Goal: Task Accomplishment & Management: Manage account settings

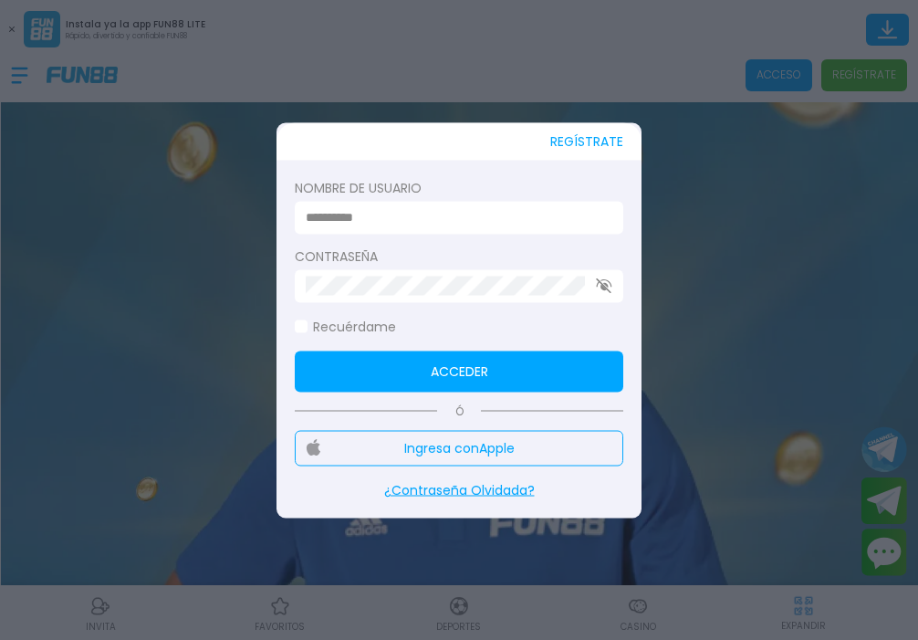
type input "*"
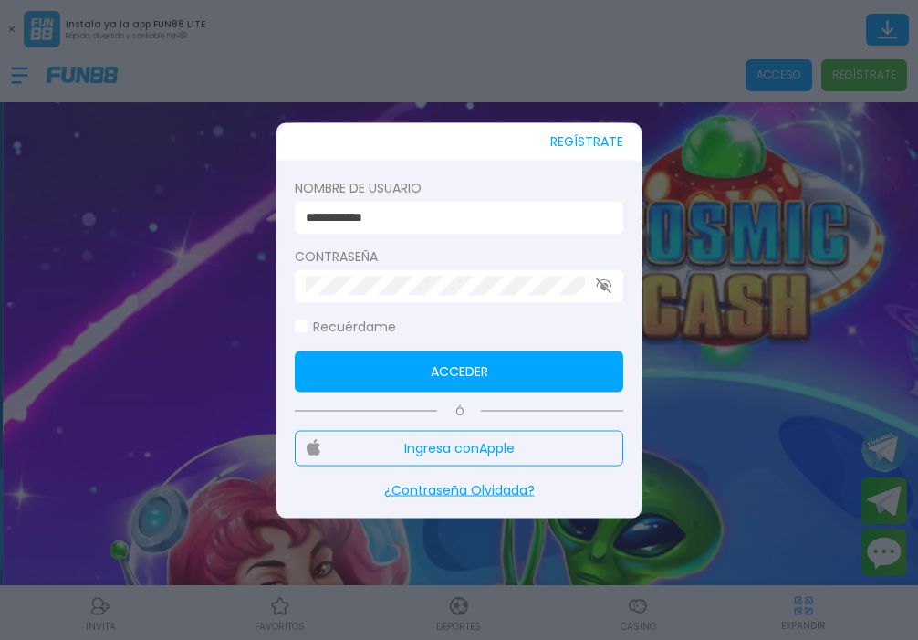
type input "**********"
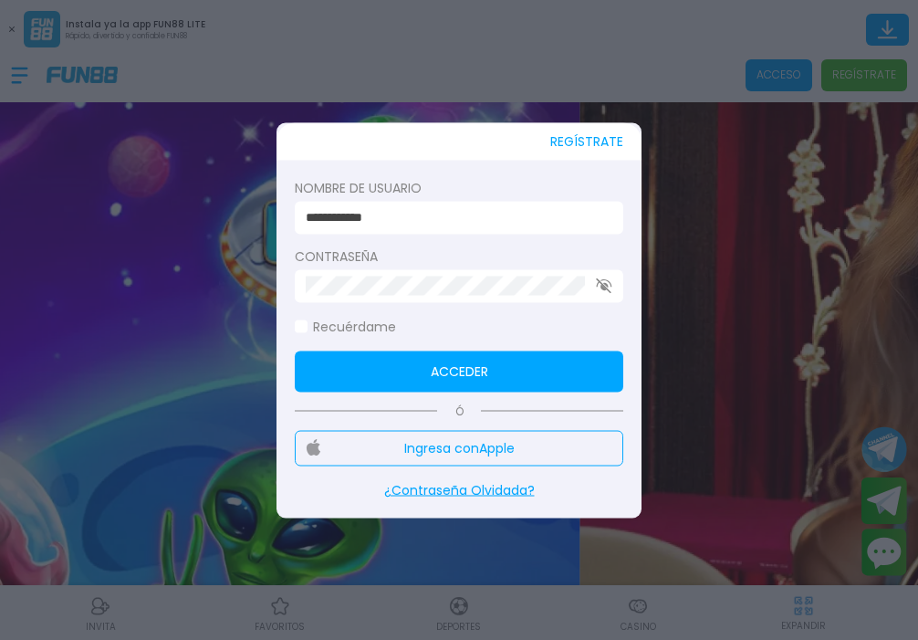
click at [459, 370] on button "Acceder" at bounding box center [459, 370] width 329 height 41
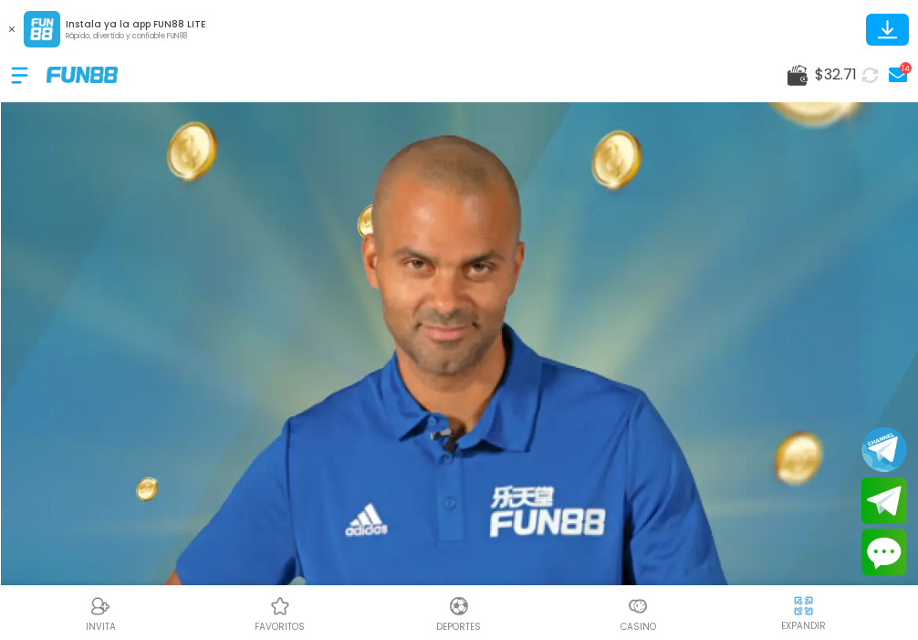
click at [802, 79] on use at bounding box center [798, 75] width 20 height 21
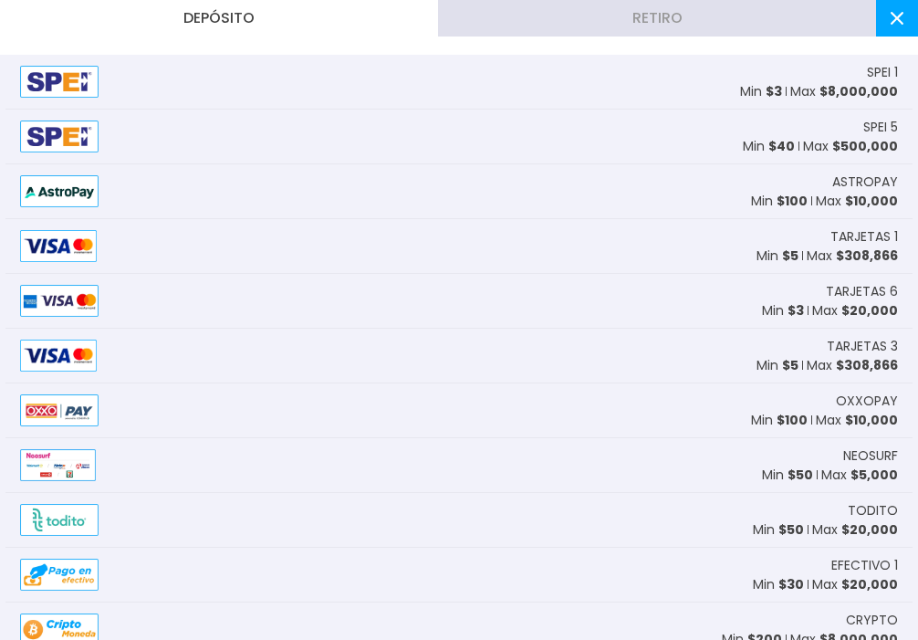
click at [827, 86] on span "$ 8,000,000" at bounding box center [858, 91] width 78 height 18
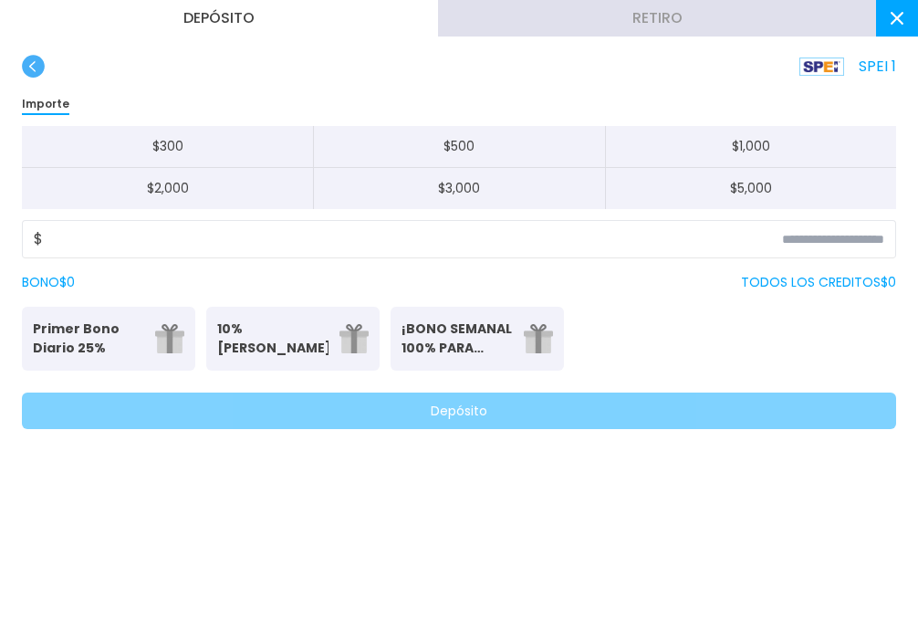
click at [704, 141] on button "$ 1,000" at bounding box center [750, 147] width 291 height 42
type input "*****"
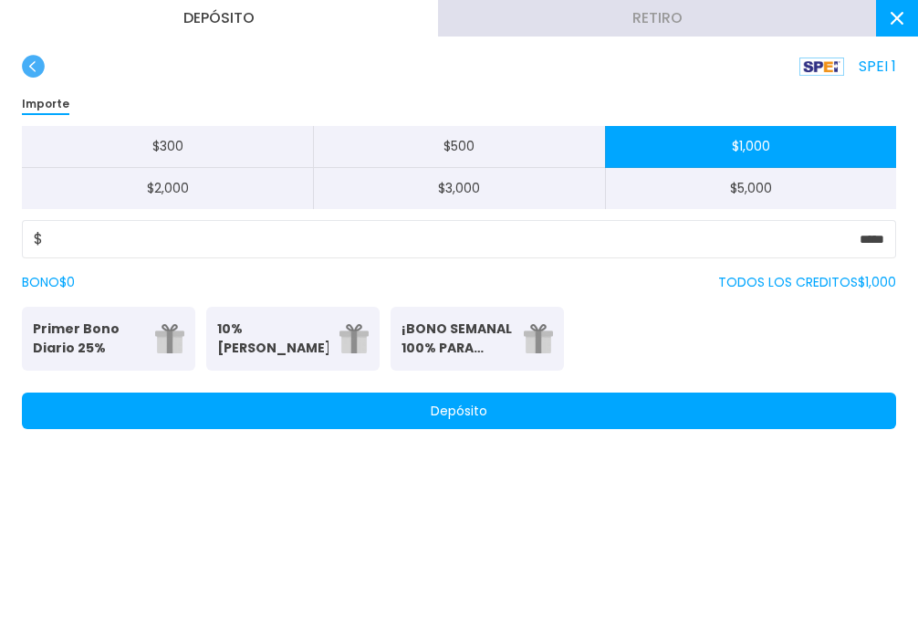
click at [570, 423] on button "Depósito" at bounding box center [459, 410] width 874 height 37
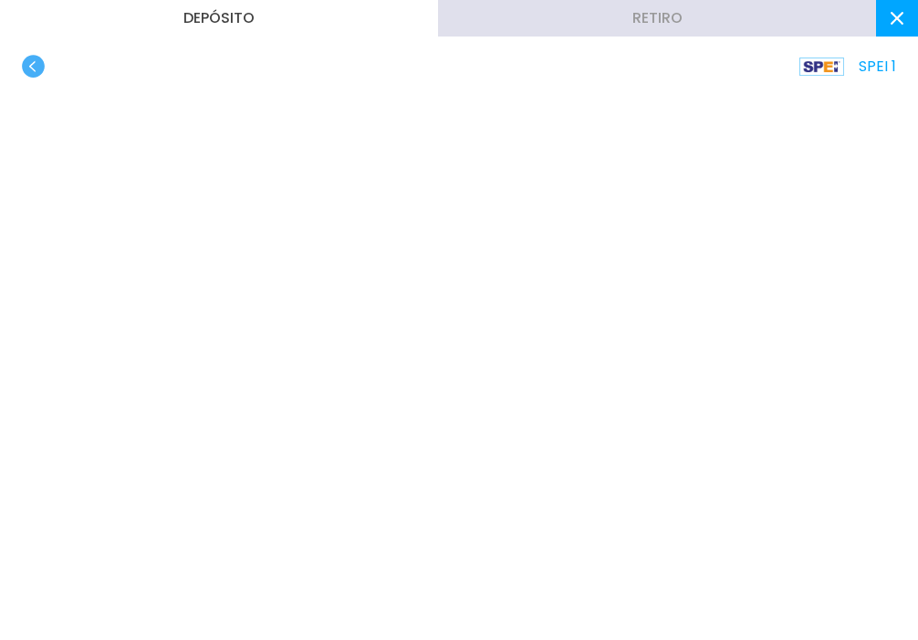
click at [907, 13] on button at bounding box center [897, 18] width 42 height 37
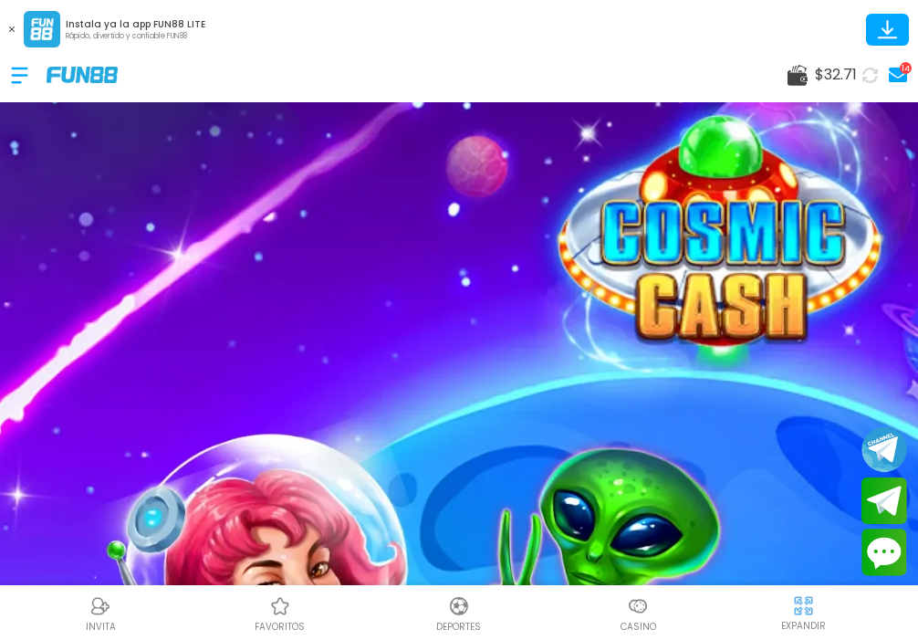
click at [637, 605] on img at bounding box center [638, 606] width 22 height 22
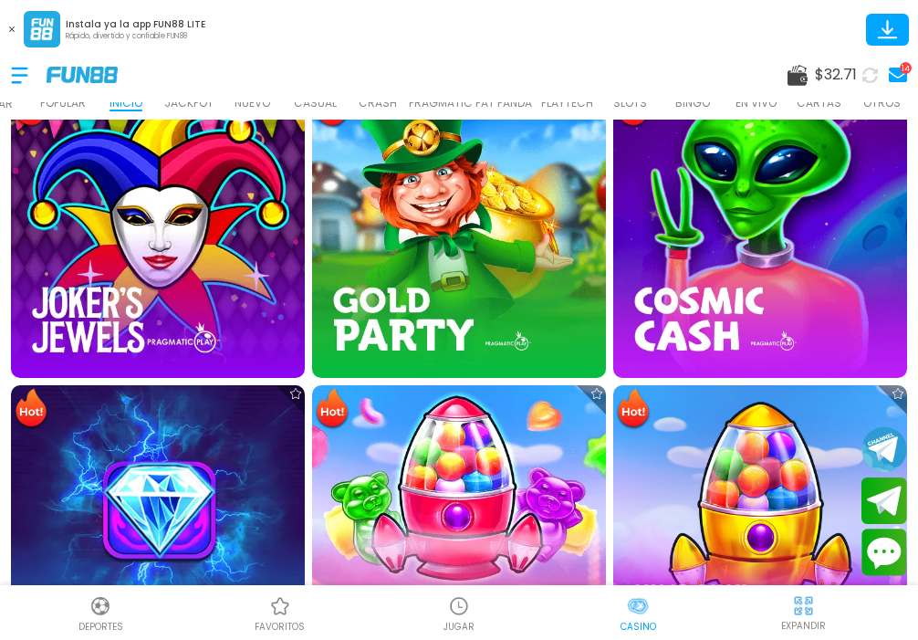
scroll to position [675, 0]
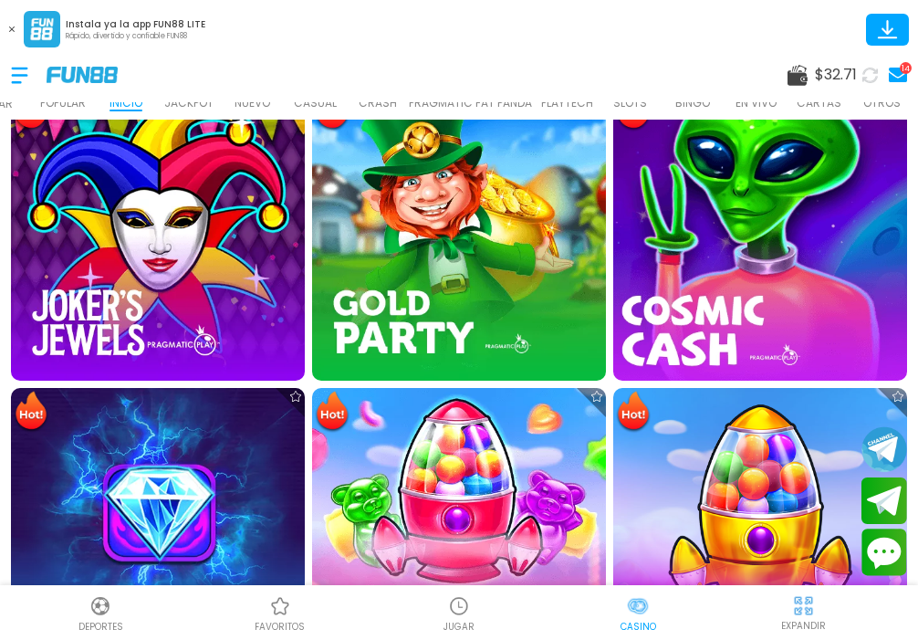
click at [715, 256] on img at bounding box center [760, 233] width 323 height 323
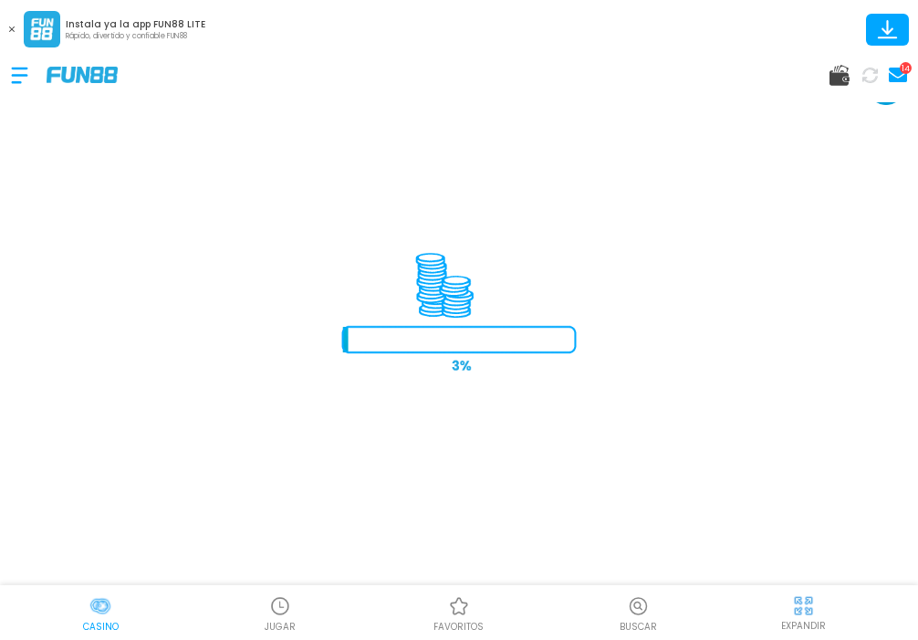
click at [12, 24] on button at bounding box center [12, 29] width 24 height 24
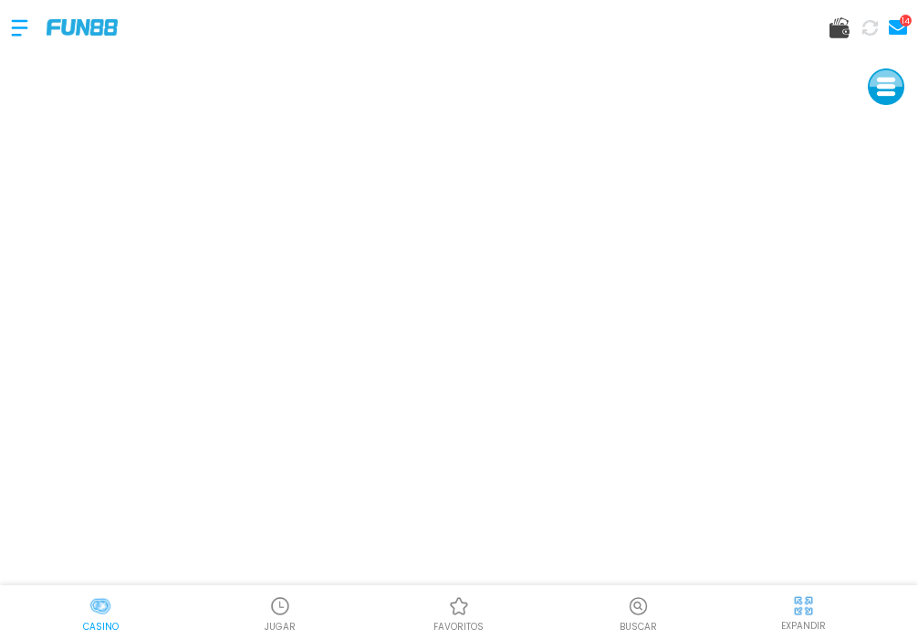
click at [287, 610] on img at bounding box center [280, 606] width 22 height 22
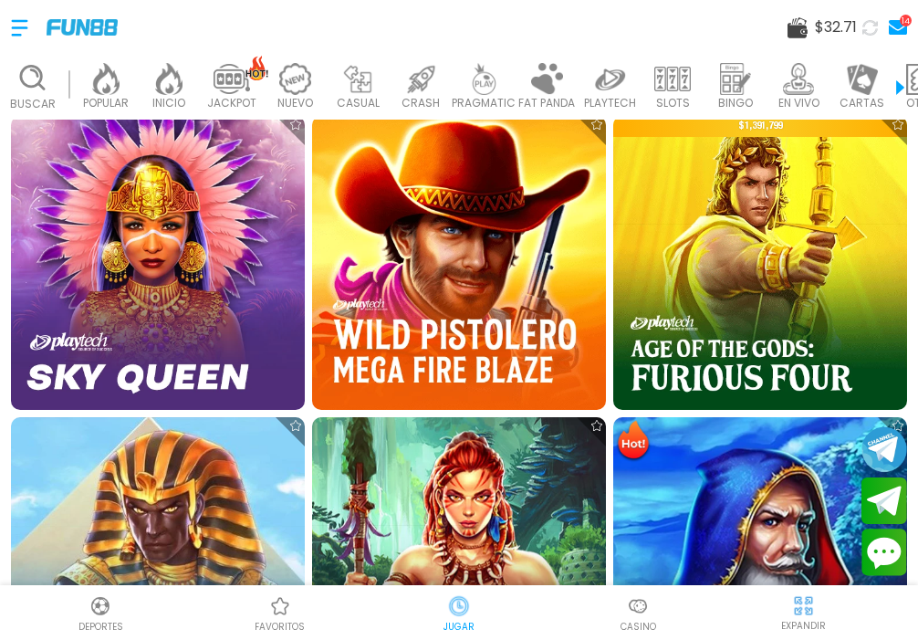
scroll to position [945, 0]
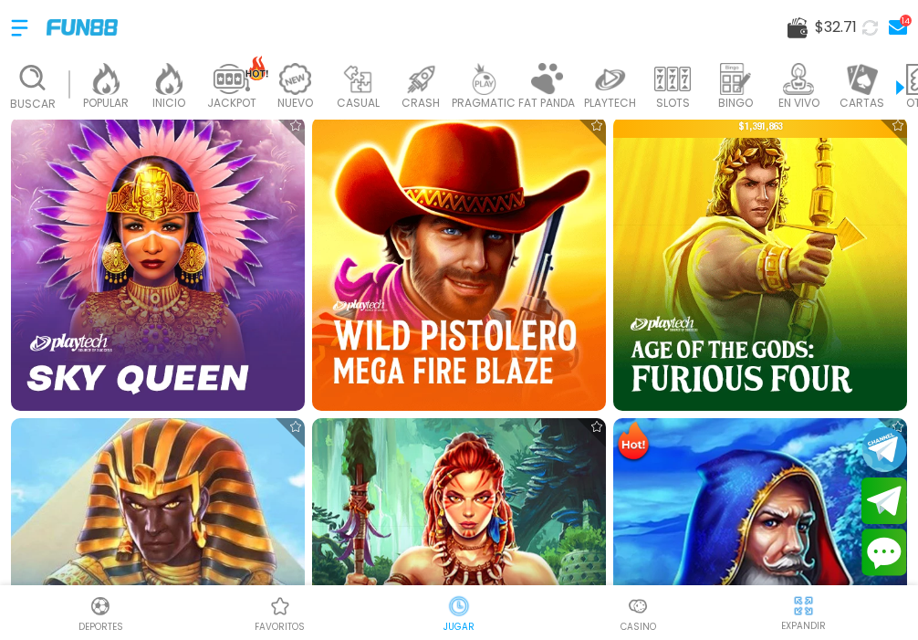
click at [143, 531] on img at bounding box center [157, 564] width 323 height 323
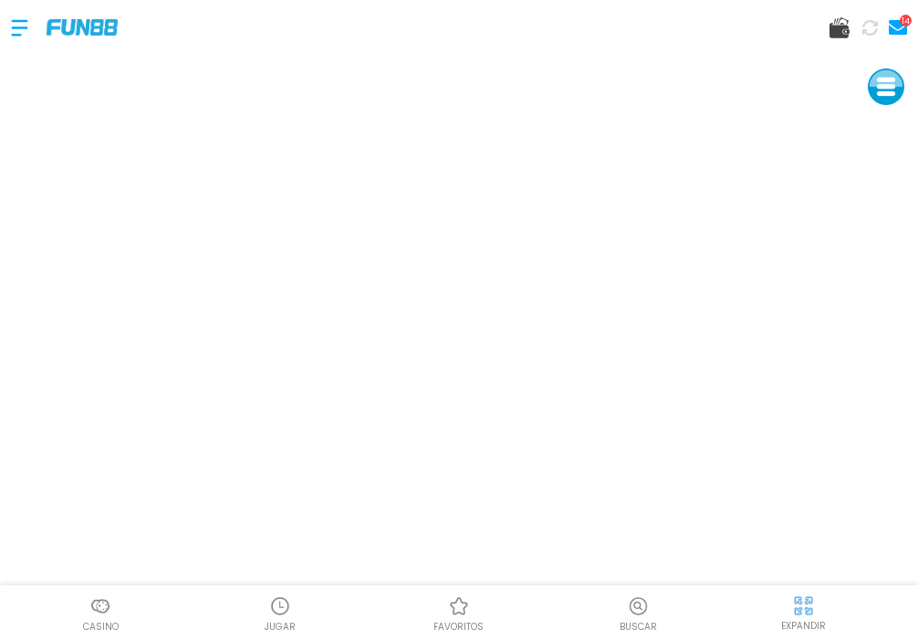
click at [843, 39] on div "14" at bounding box center [869, 28] width 78 height 26
click at [840, 30] on use at bounding box center [840, 27] width 20 height 21
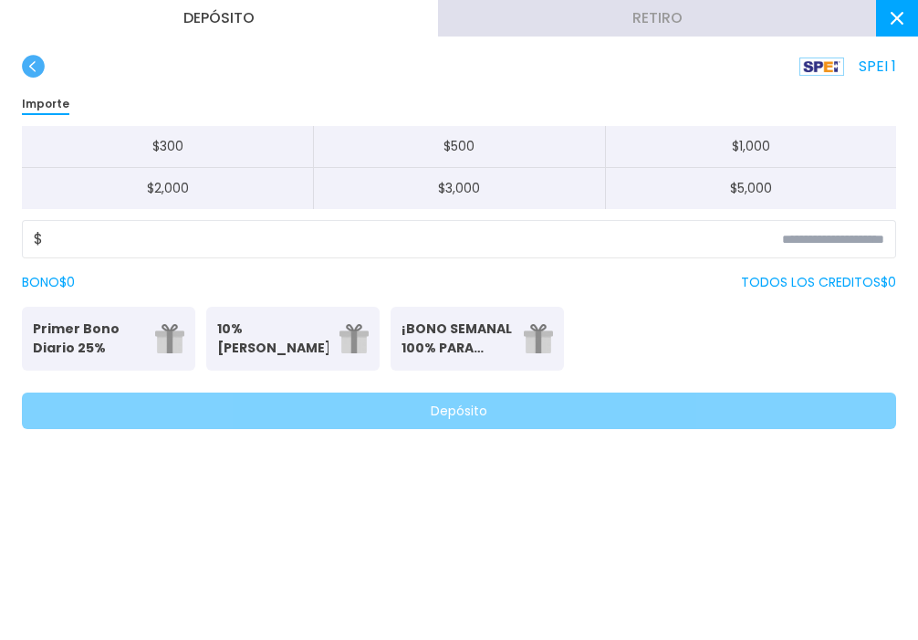
click at [700, 145] on button "$ 1,000" at bounding box center [750, 147] width 291 height 42
type input "*****"
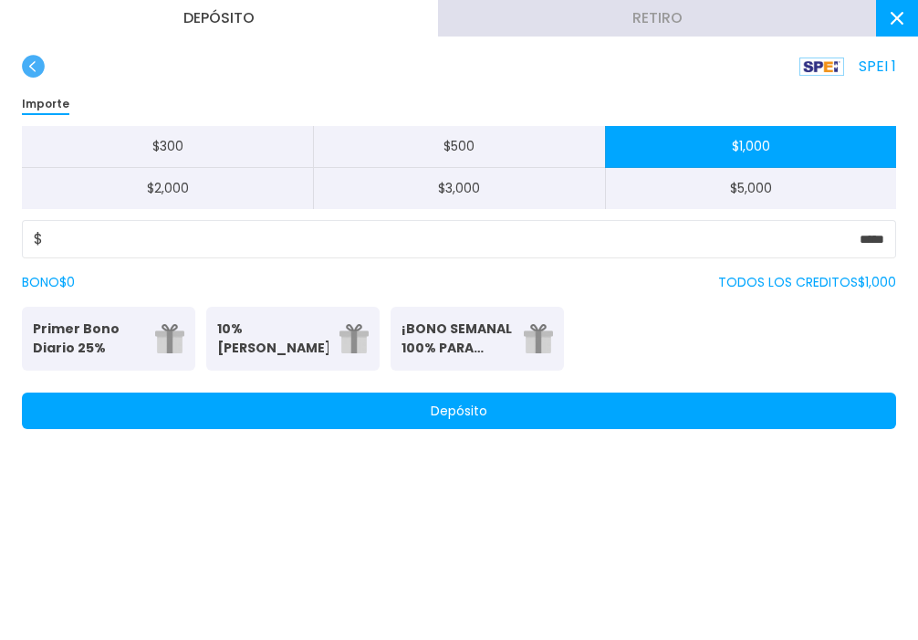
click at [586, 418] on button "Depósito" at bounding box center [459, 410] width 874 height 37
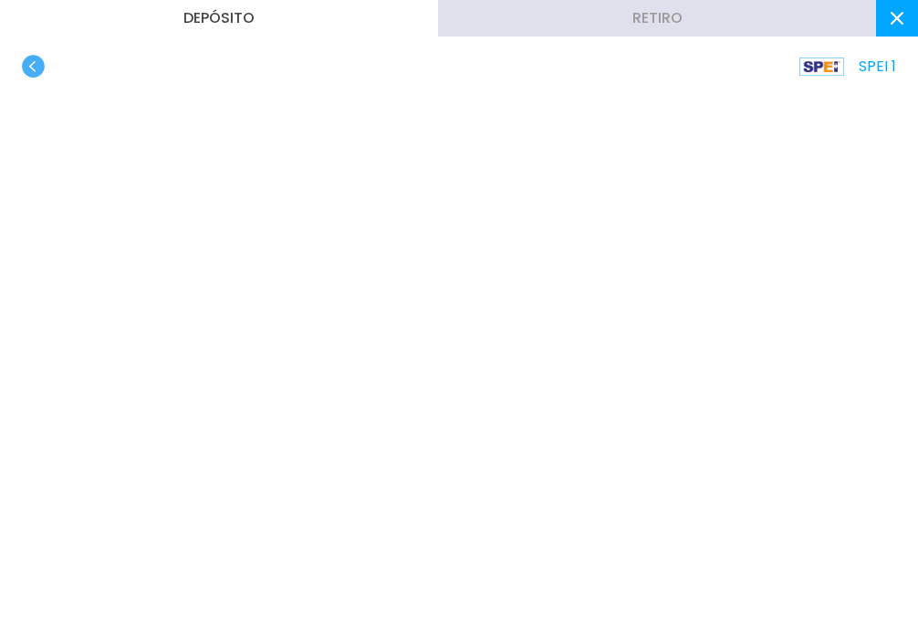
click at [894, 20] on use at bounding box center [897, 18] width 13 height 13
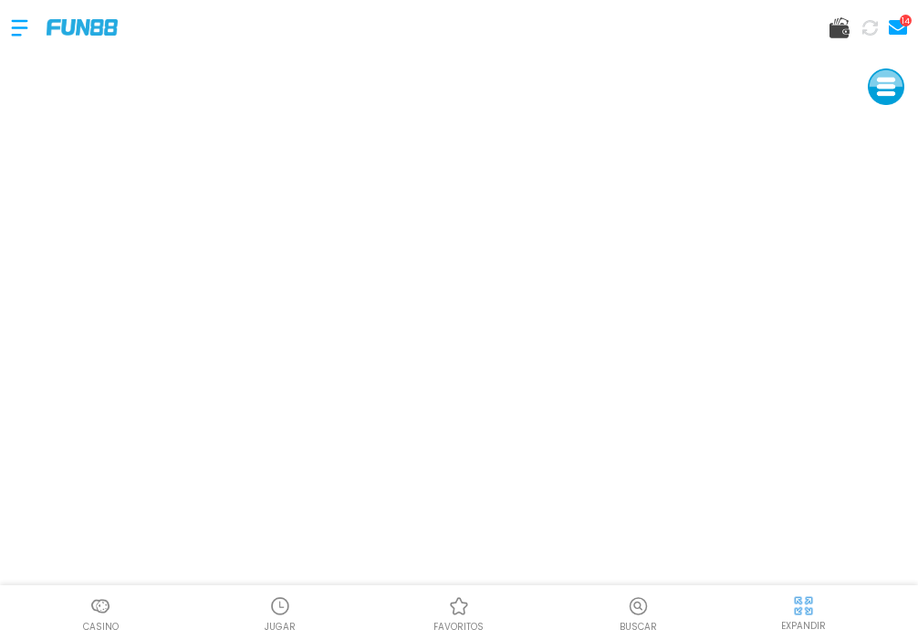
click at [282, 613] on img at bounding box center [280, 606] width 22 height 22
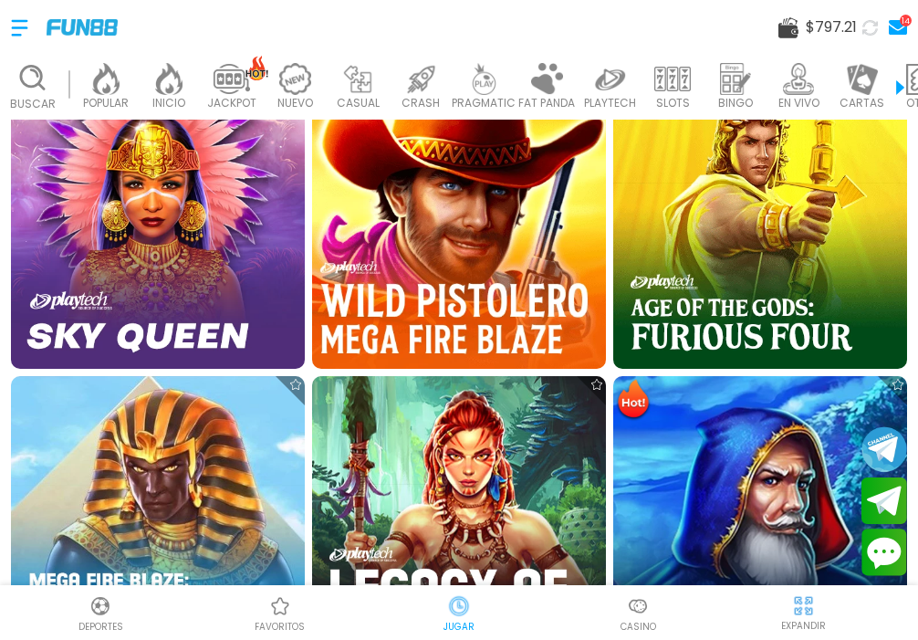
scroll to position [986, 0]
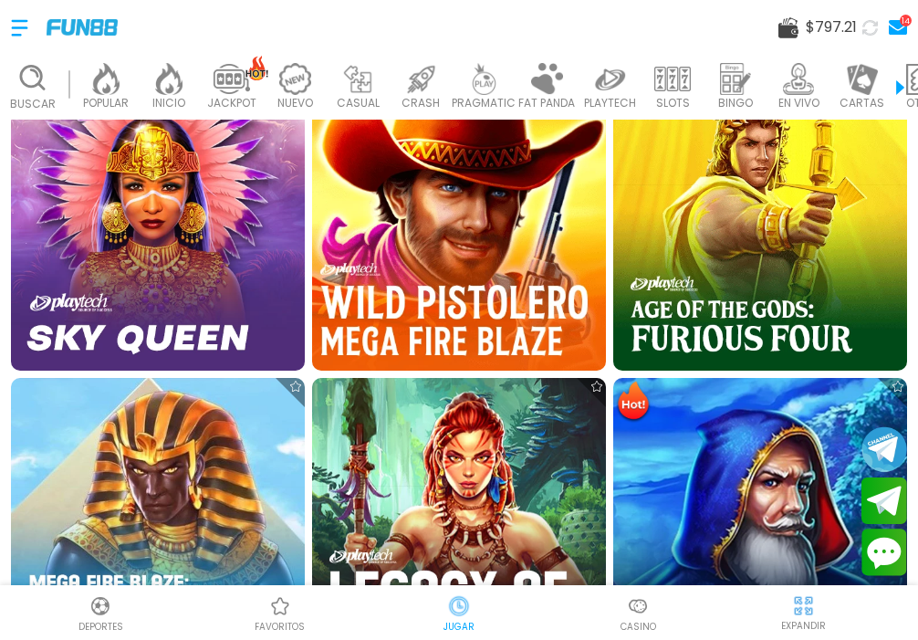
click at [476, 263] on img at bounding box center [458, 223] width 323 height 323
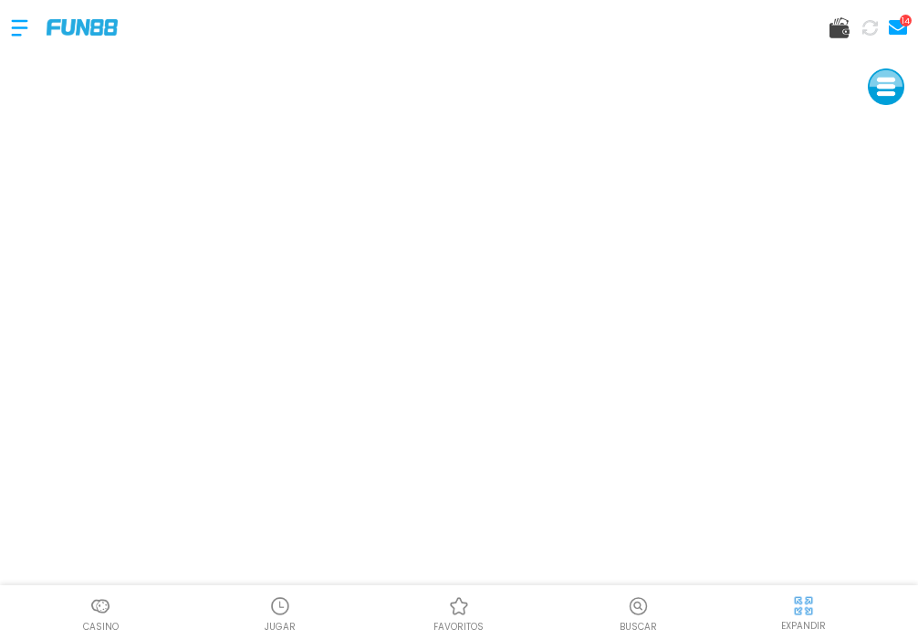
click at [274, 604] on img at bounding box center [280, 606] width 22 height 22
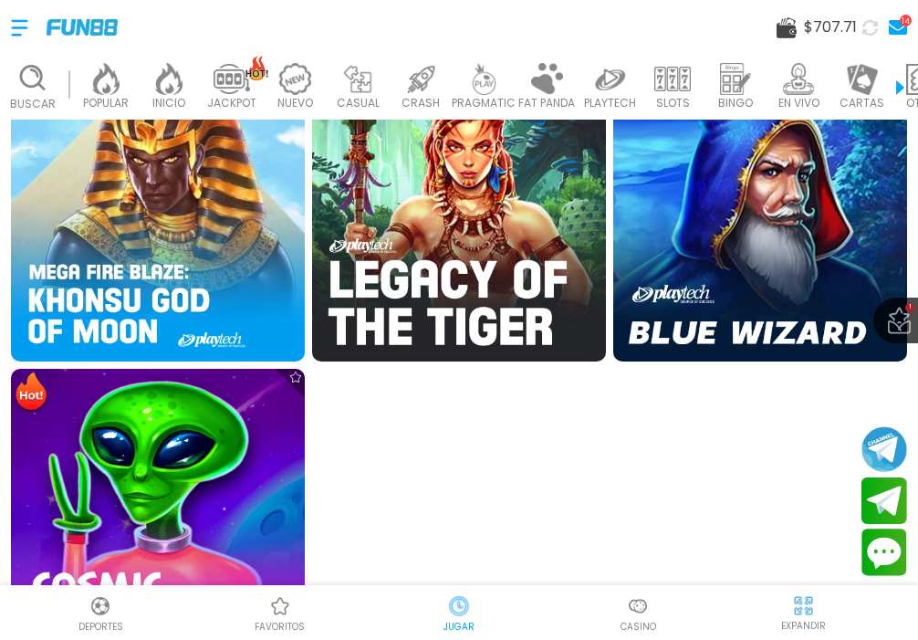
scroll to position [1298, 0]
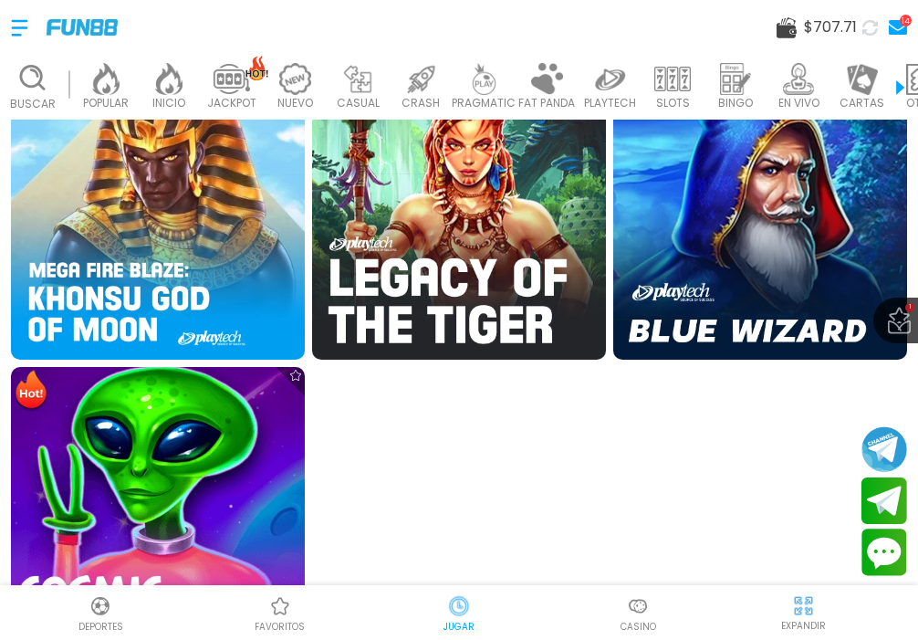
click at [164, 476] on img at bounding box center [157, 513] width 323 height 323
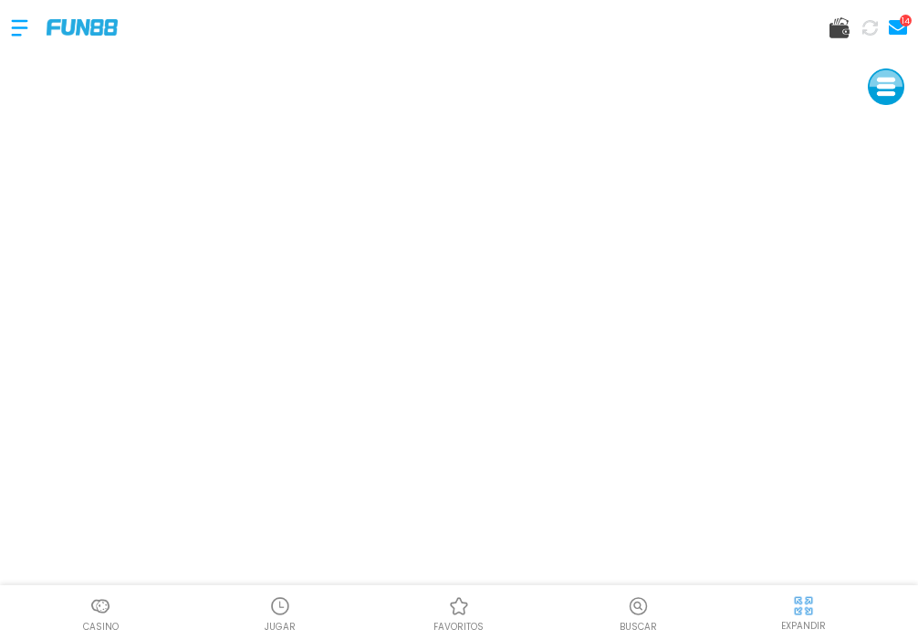
click at [816, 605] on div at bounding box center [802, 604] width 27 height 27
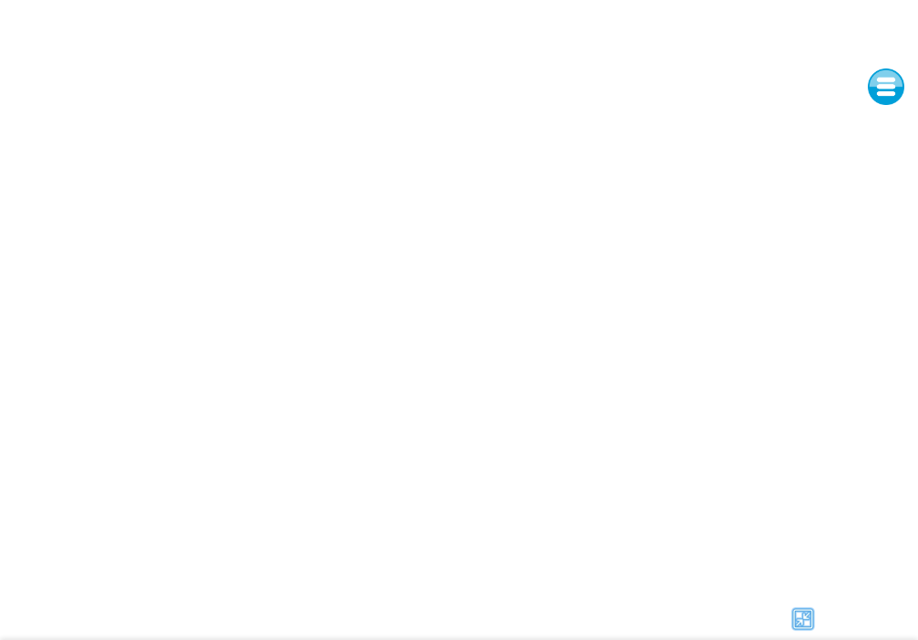
click at [753, 622] on div at bounding box center [804, 618] width 208 height 27
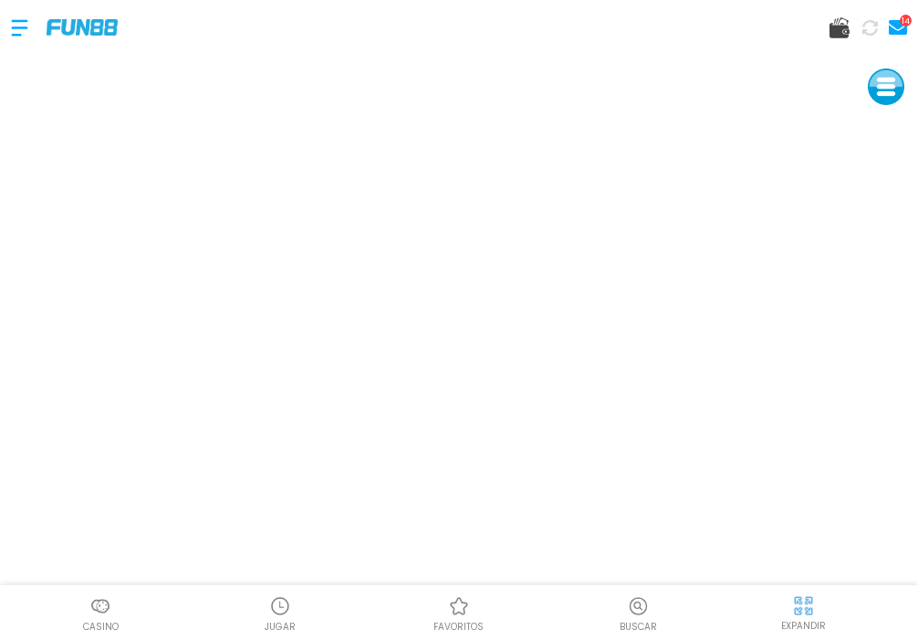
click at [805, 607] on img at bounding box center [803, 605] width 23 height 23
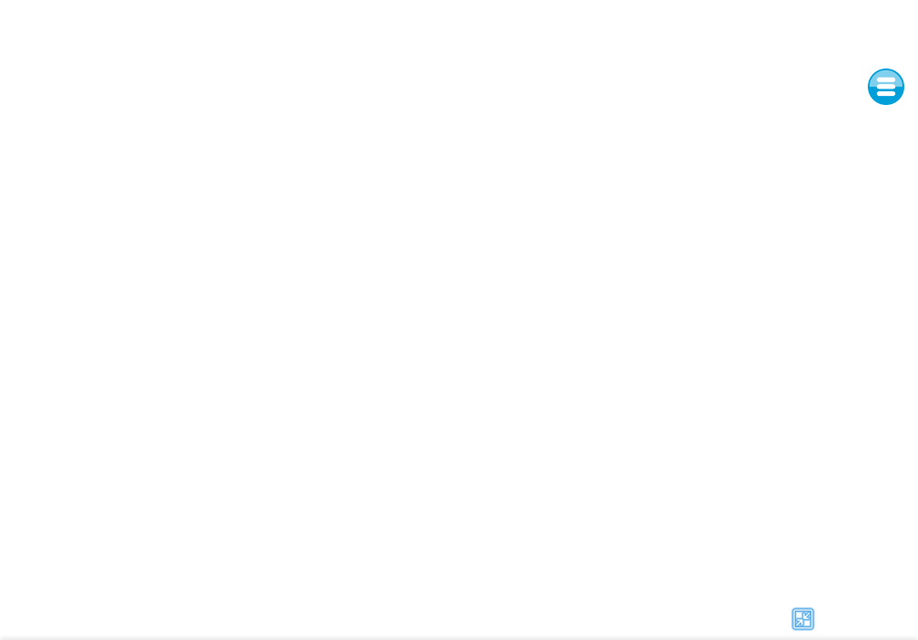
click at [753, 621] on div at bounding box center [804, 618] width 208 height 27
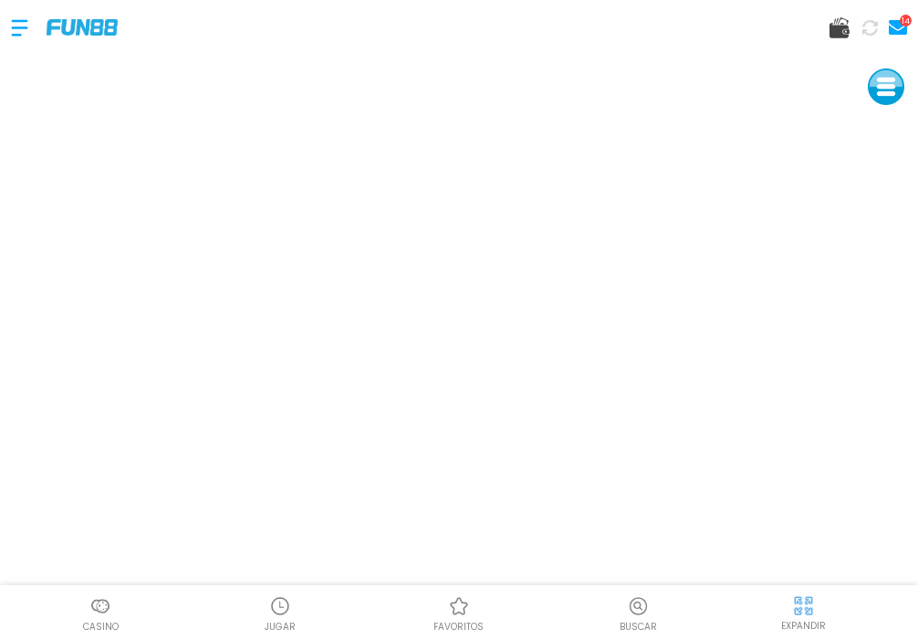
click at [272, 613] on img at bounding box center [280, 606] width 22 height 22
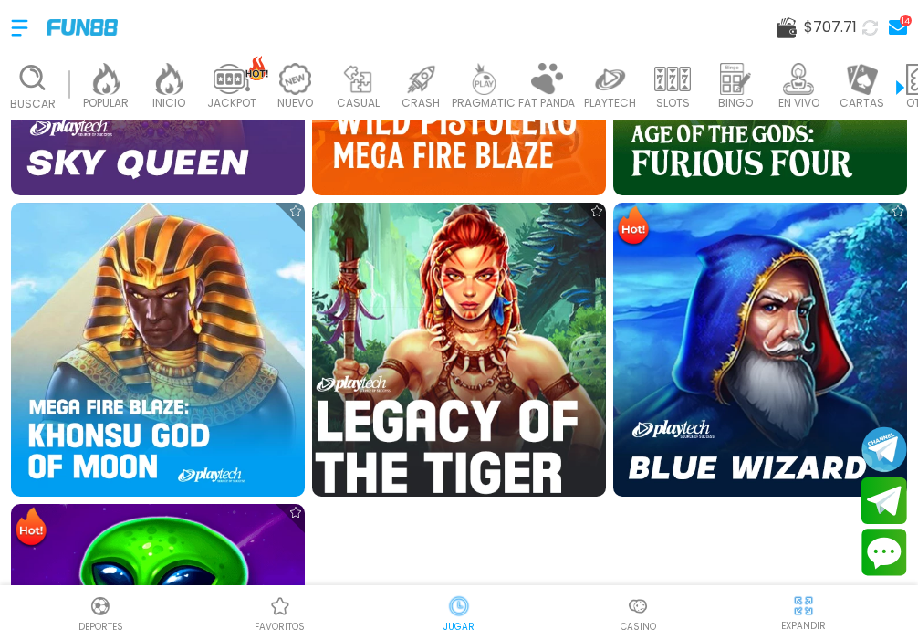
scroll to position [1308, 0]
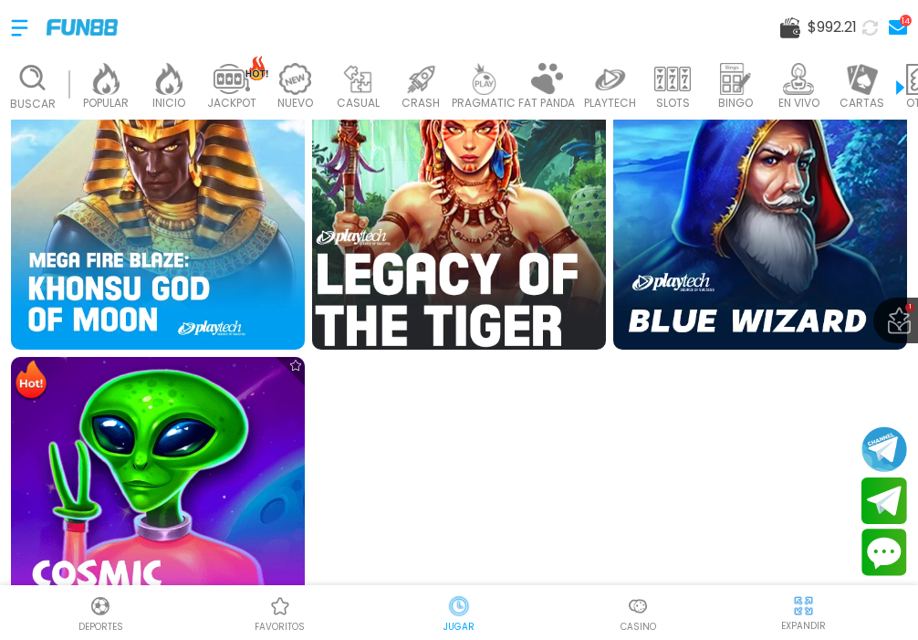
click at [412, 240] on img at bounding box center [458, 202] width 323 height 323
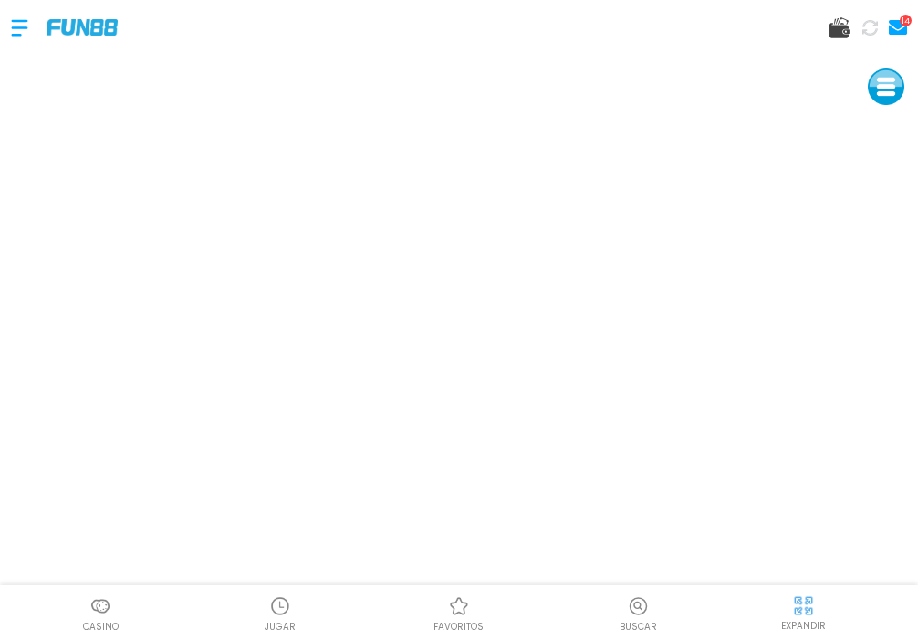
click at [796, 601] on img at bounding box center [803, 605] width 23 height 23
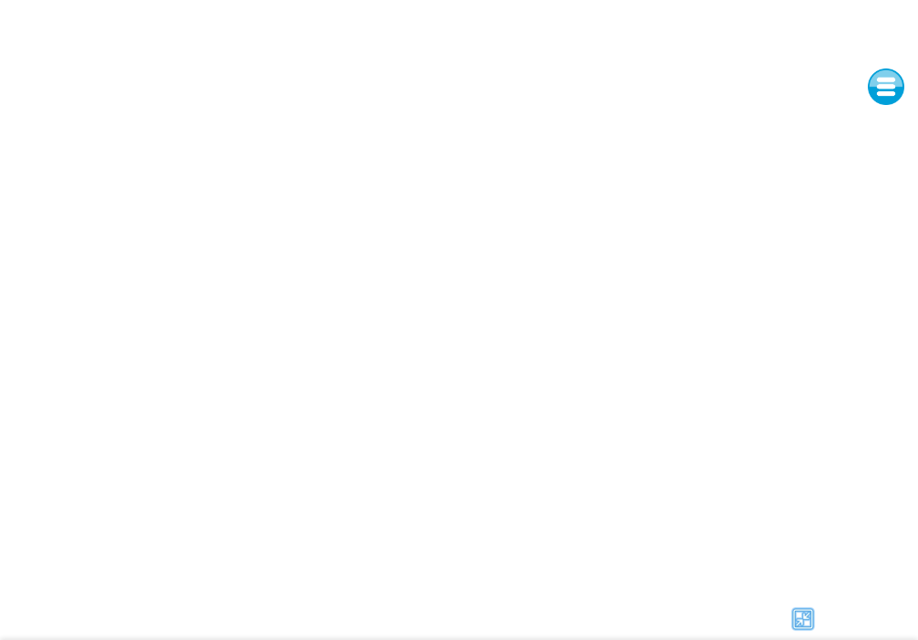
click at [804, 616] on img at bounding box center [802, 618] width 27 height 27
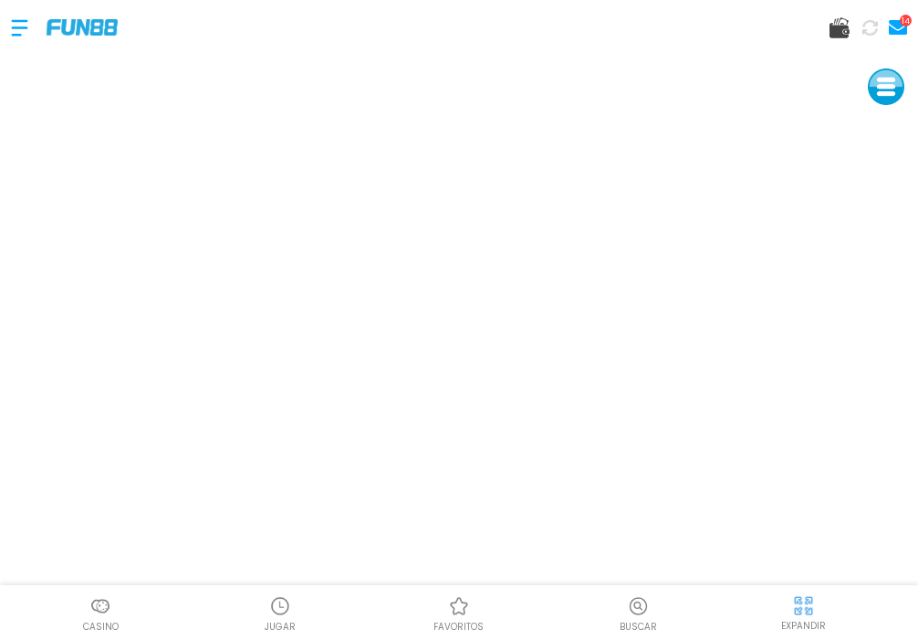
click at [271, 611] on img at bounding box center [280, 606] width 22 height 22
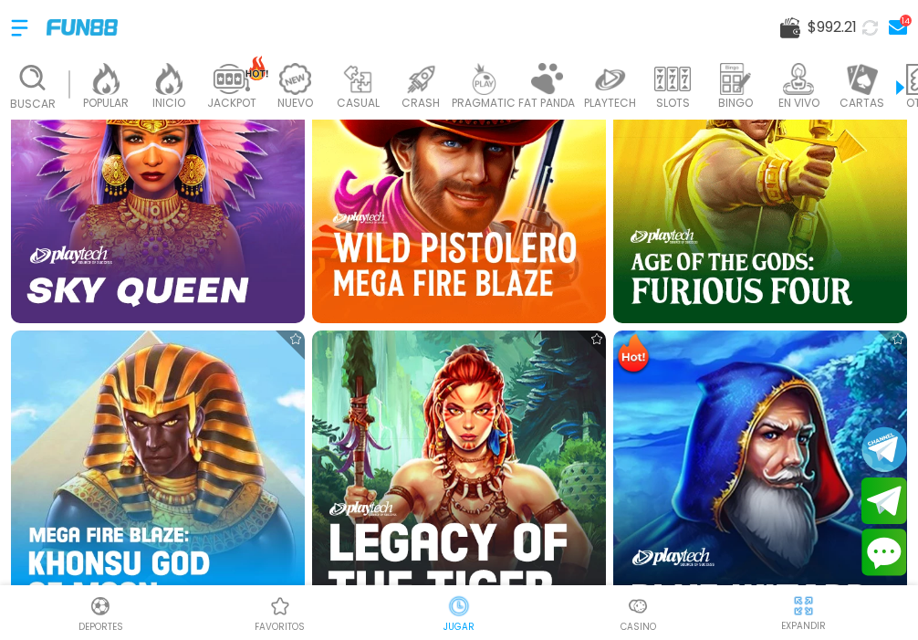
scroll to position [1038, 0]
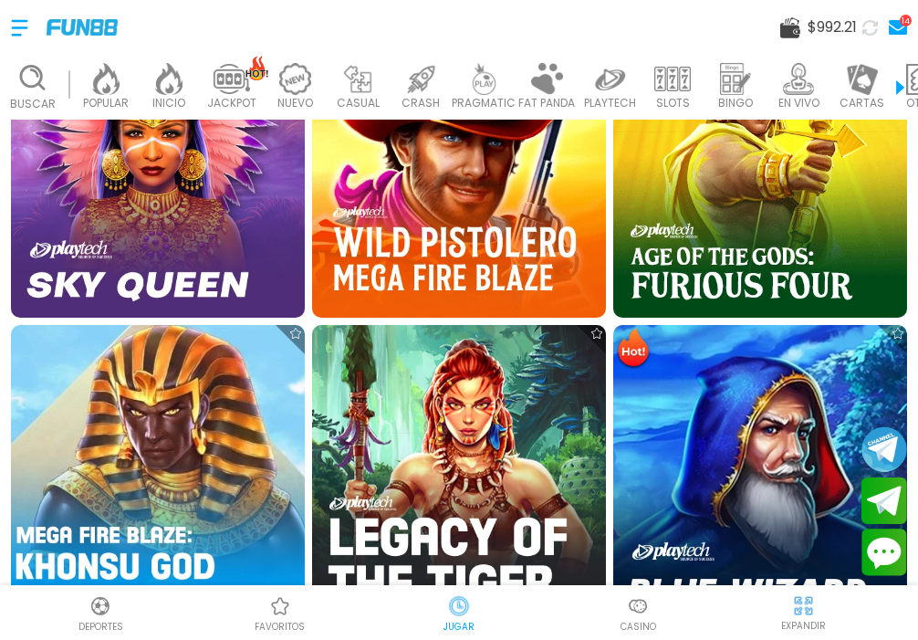
click at [157, 432] on img at bounding box center [157, 471] width 323 height 323
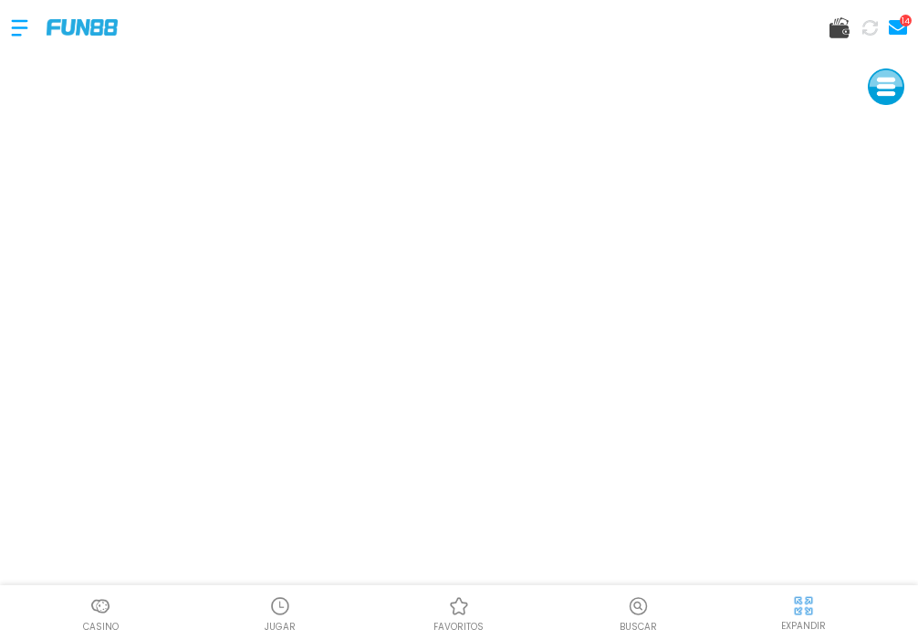
click at [807, 603] on img at bounding box center [803, 605] width 23 height 23
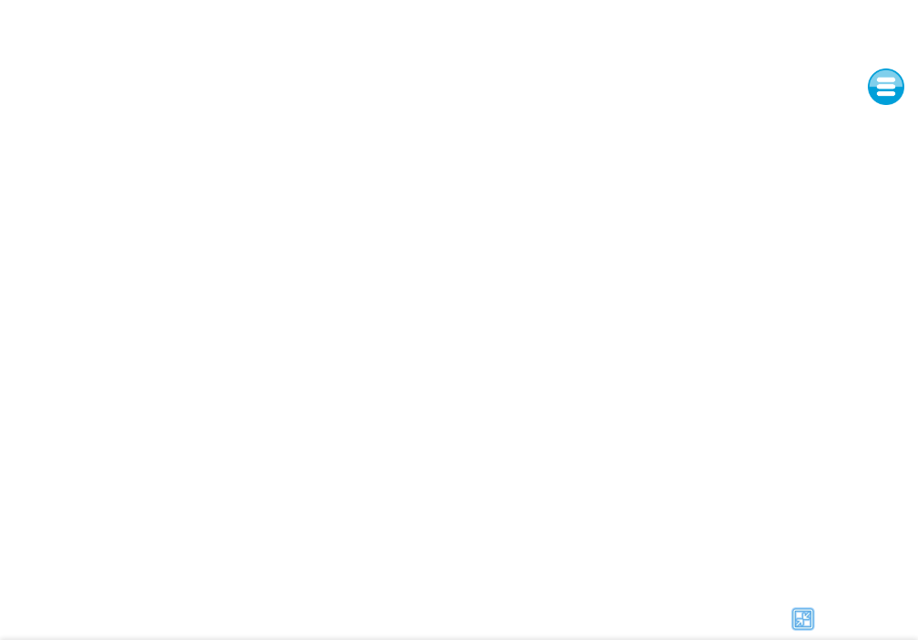
click at [888, 82] on button at bounding box center [886, 86] width 37 height 37
click at [805, 620] on img at bounding box center [802, 618] width 27 height 27
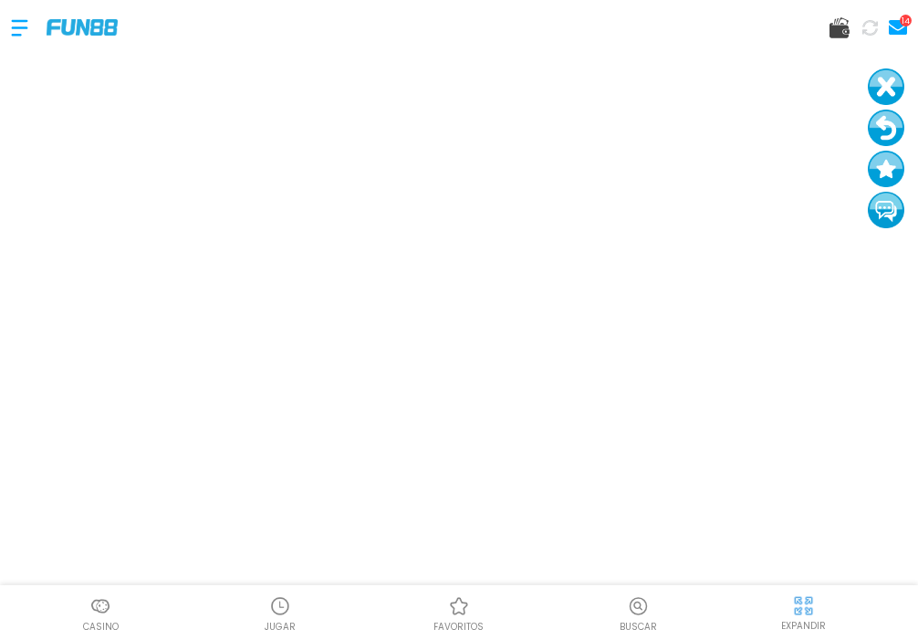
click at [842, 28] on use at bounding box center [840, 27] width 20 height 21
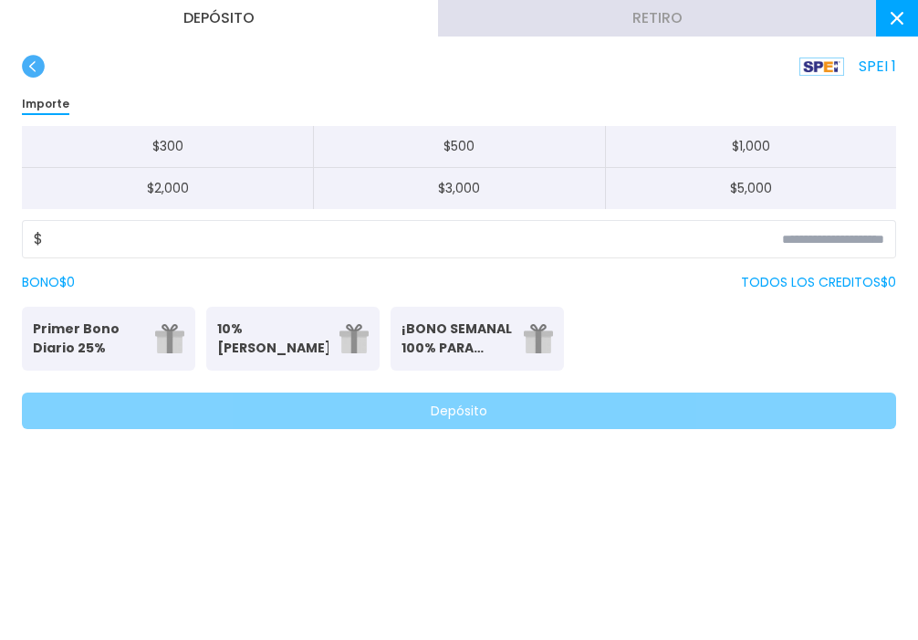
click at [780, 151] on button "$ 1,000" at bounding box center [750, 147] width 291 height 42
type input "*****"
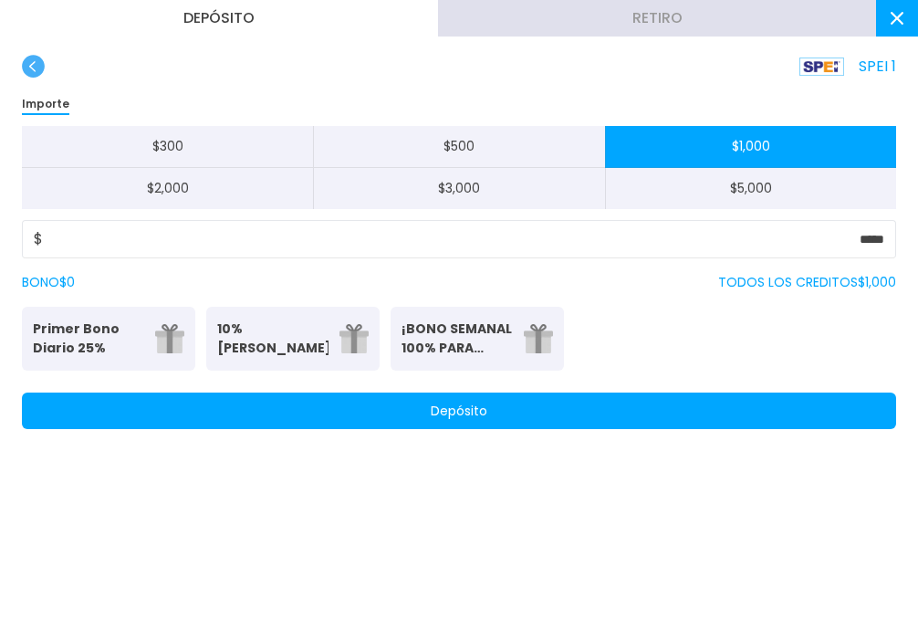
click at [686, 405] on button "Depósito" at bounding box center [459, 410] width 874 height 37
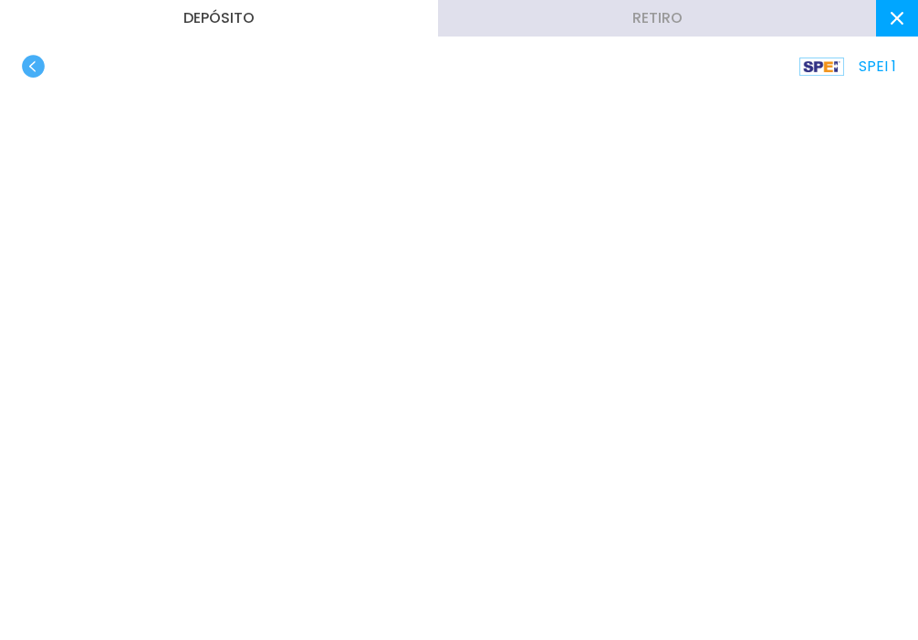
click at [893, 22] on use at bounding box center [897, 18] width 13 height 13
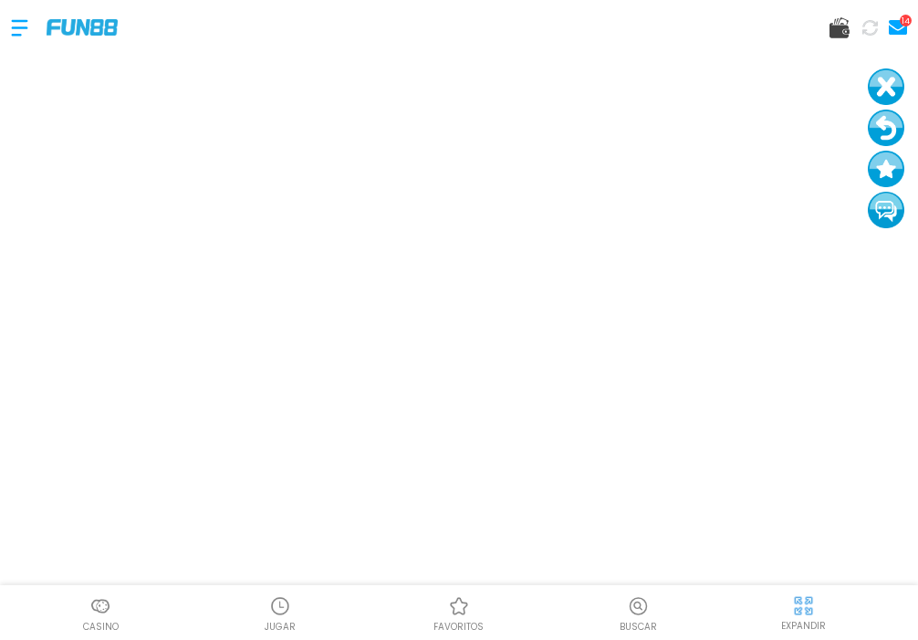
click at [284, 624] on p "JUGAR" at bounding box center [280, 627] width 31 height 14
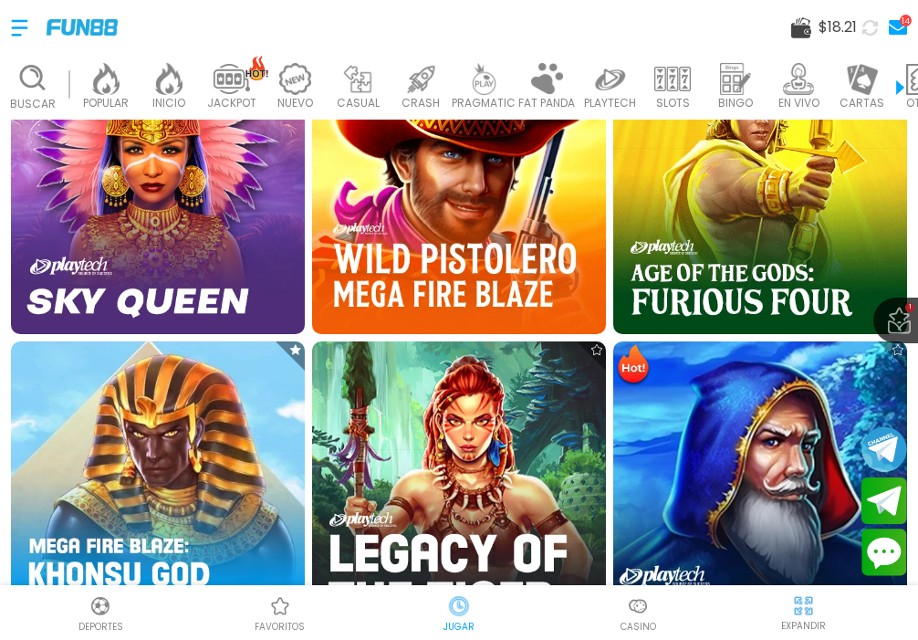
scroll to position [1017, 0]
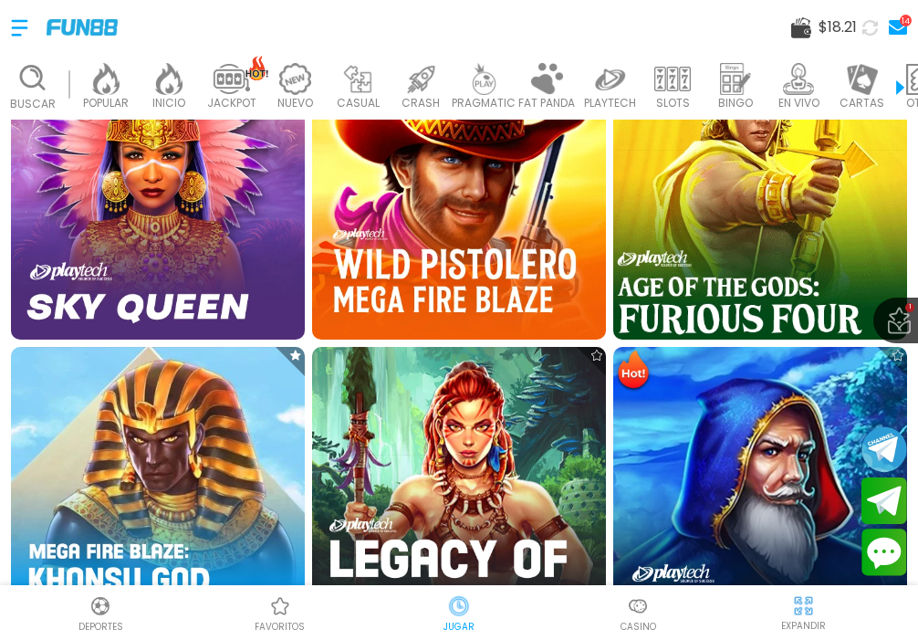
click at [752, 235] on img at bounding box center [760, 192] width 323 height 323
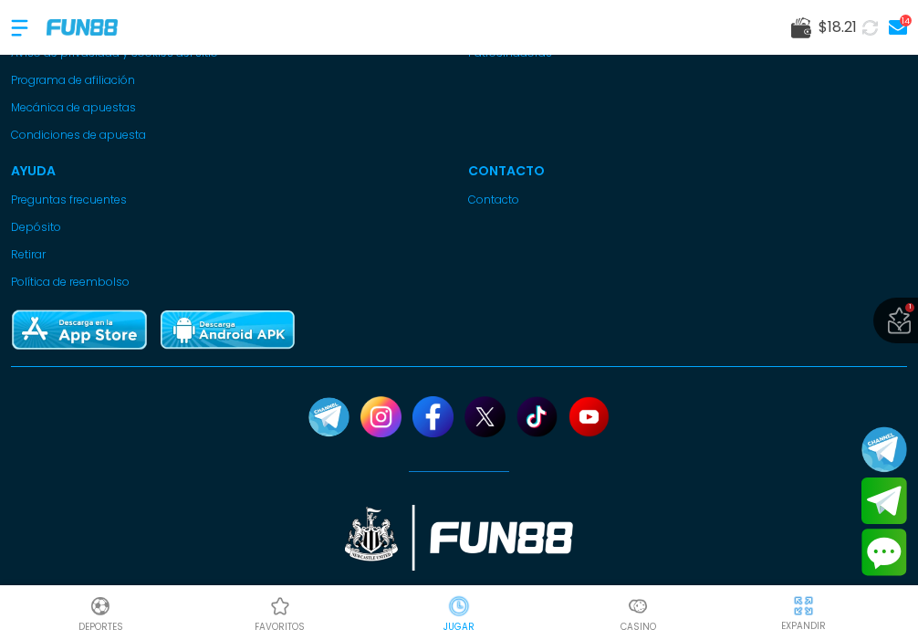
scroll to position [1619, 0]
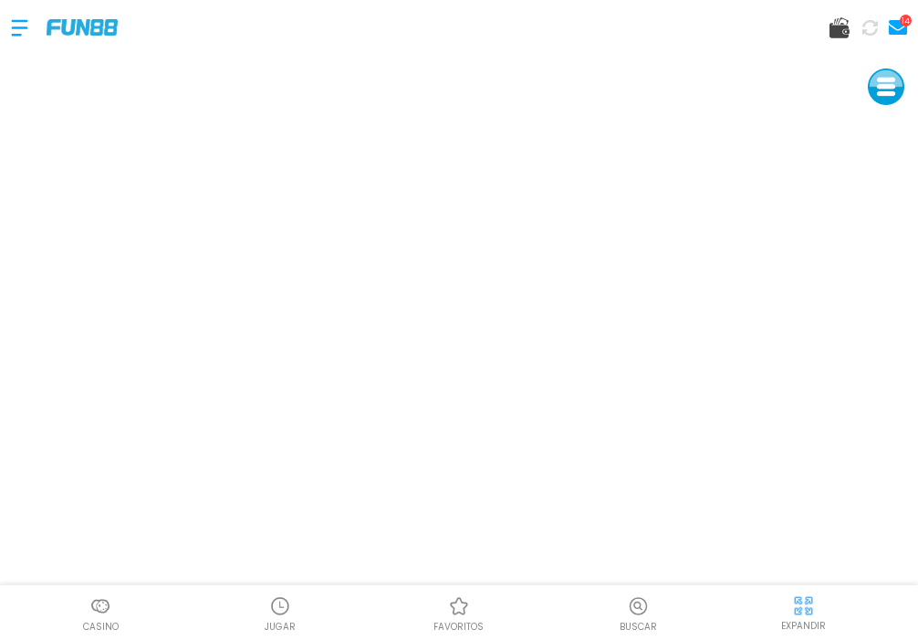
click at [25, 19] on div at bounding box center [29, 28] width 36 height 54
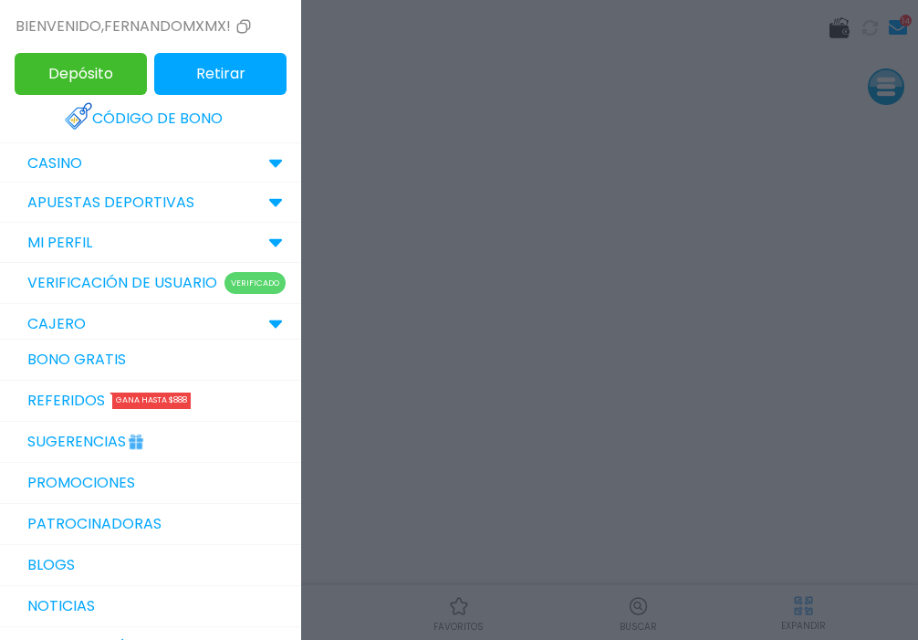
click at [515, 225] on div at bounding box center [459, 320] width 918 height 640
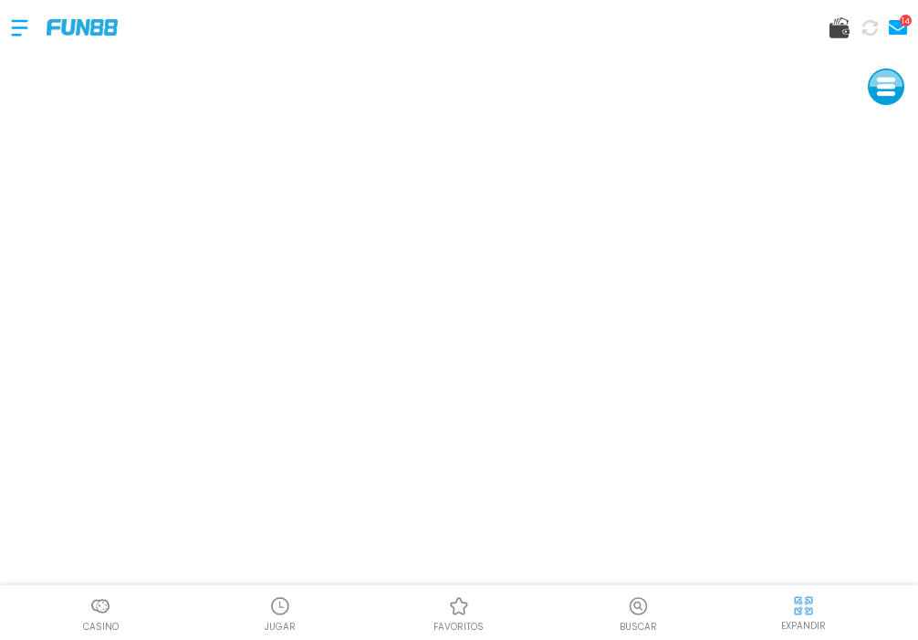
click at [281, 603] on img at bounding box center [280, 606] width 22 height 22
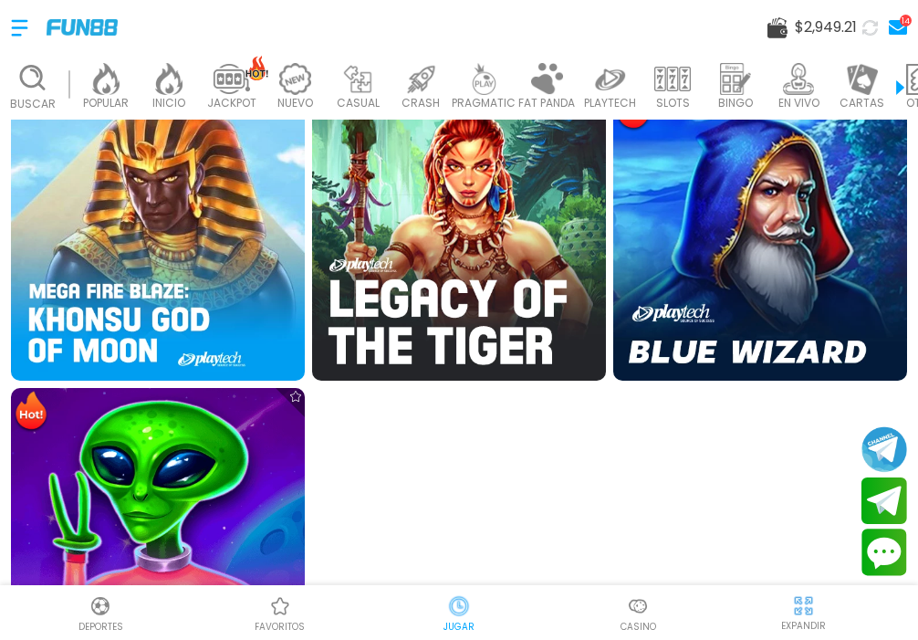
scroll to position [1246, 0]
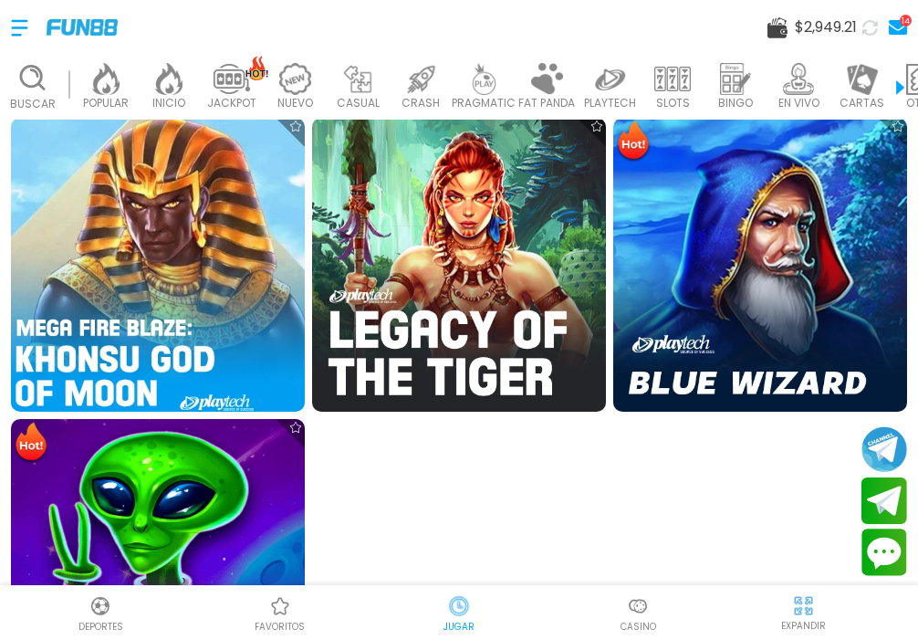
click at [153, 295] on img at bounding box center [157, 264] width 323 height 323
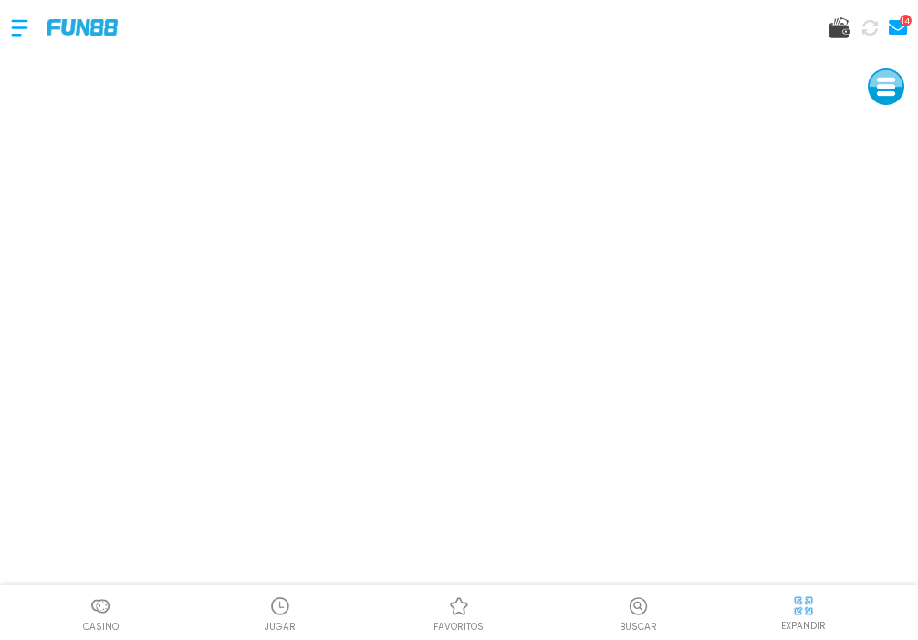
click at [16, 21] on div at bounding box center [29, 28] width 36 height 54
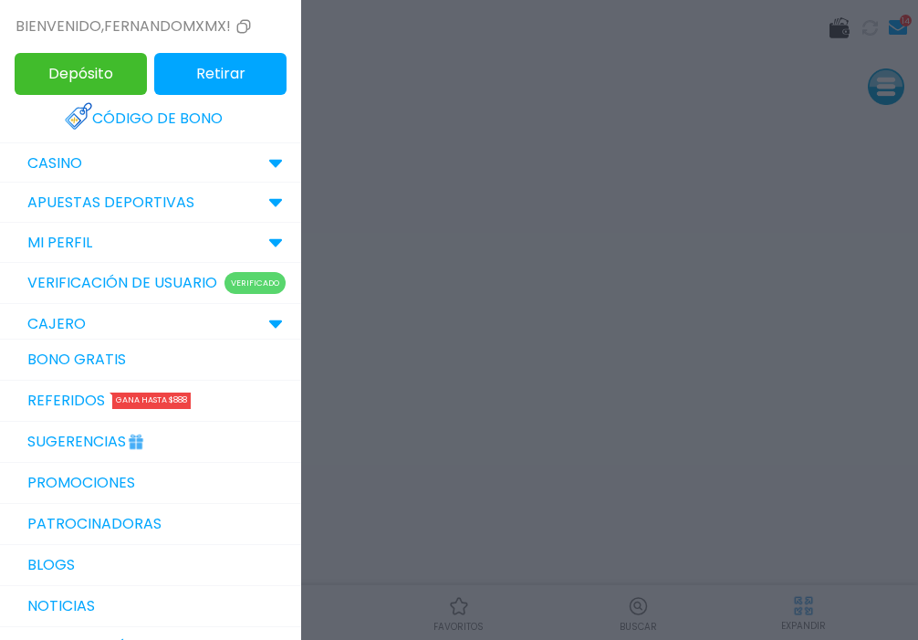
click at [858, 296] on div at bounding box center [459, 320] width 918 height 640
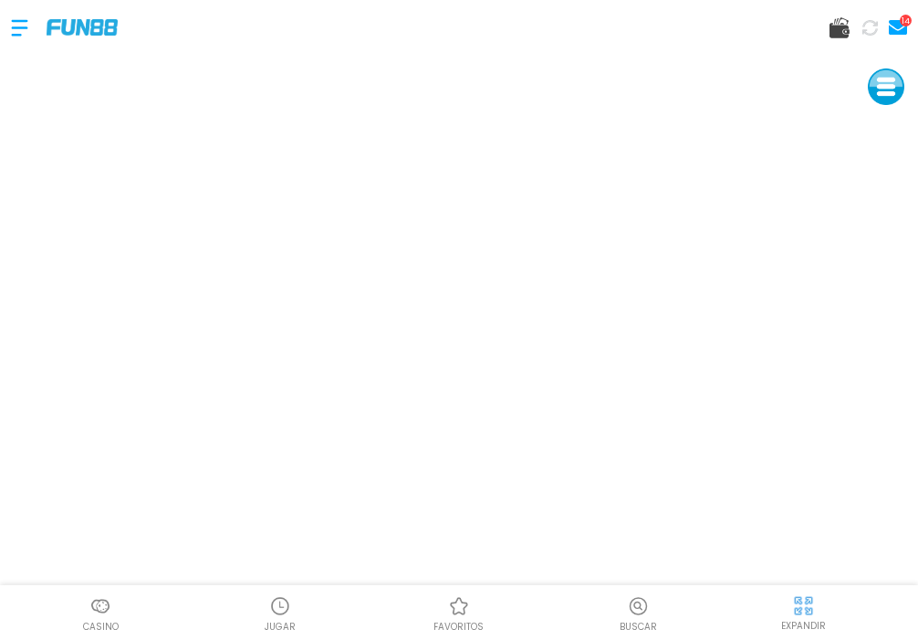
click at [287, 604] on img at bounding box center [280, 606] width 22 height 22
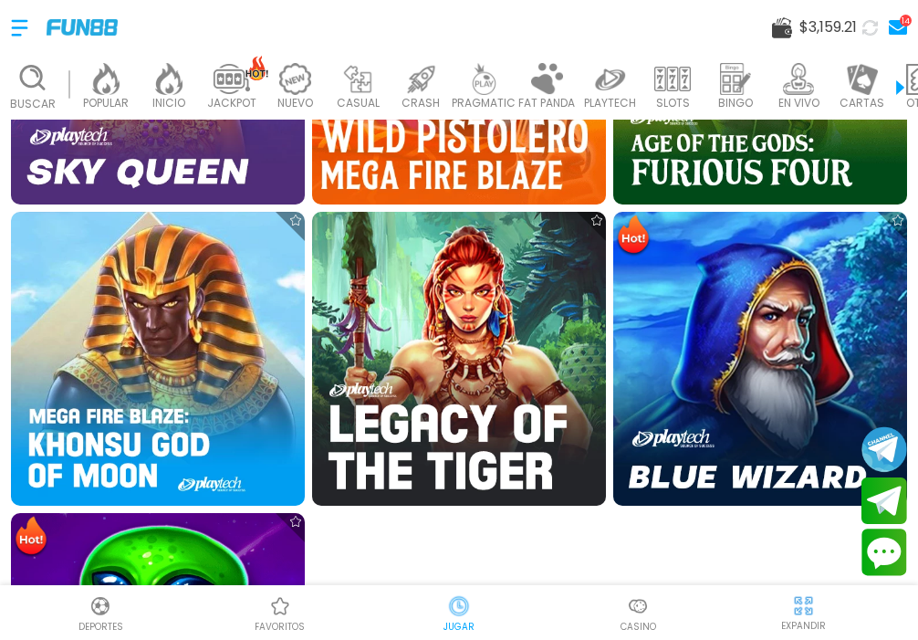
scroll to position [1153, 0]
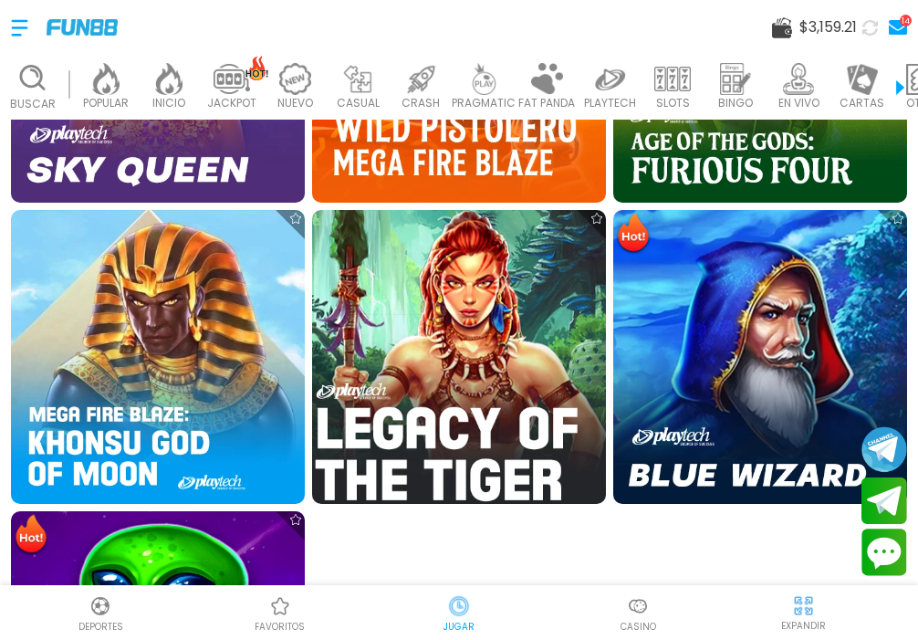
click at [448, 367] on img at bounding box center [458, 356] width 323 height 323
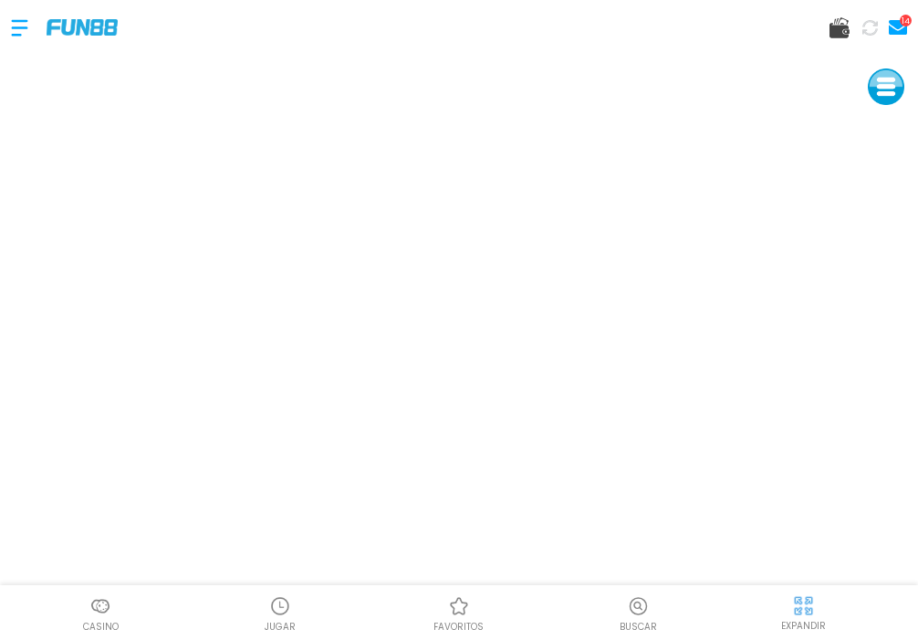
click at [22, 27] on div at bounding box center [29, 28] width 36 height 54
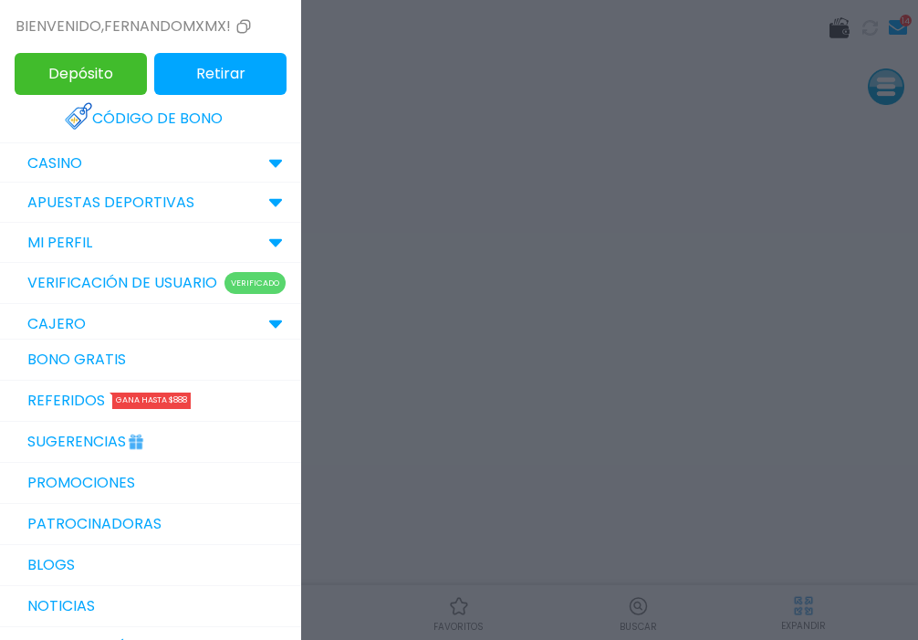
click at [449, 328] on div at bounding box center [459, 320] width 918 height 640
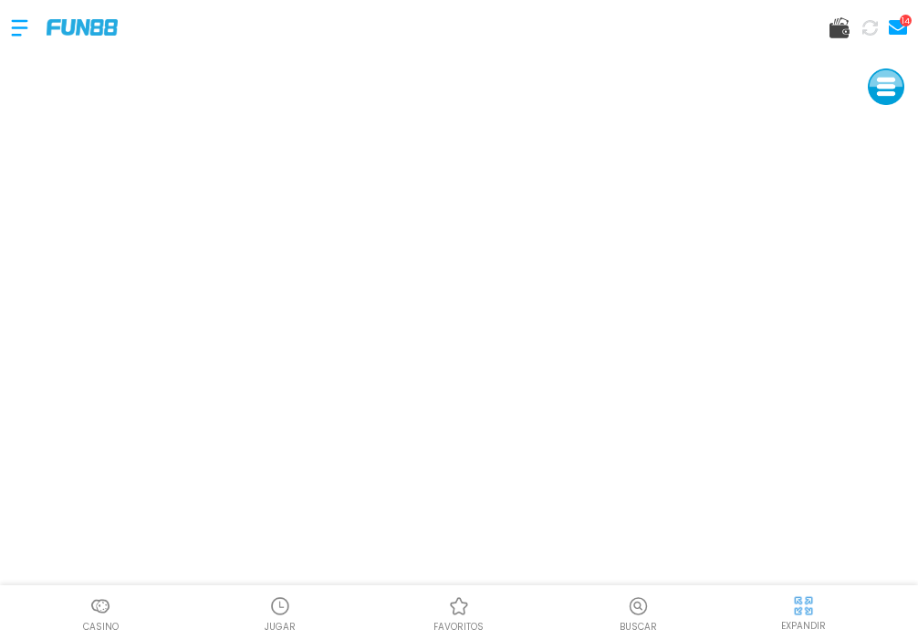
click at [277, 596] on img at bounding box center [280, 606] width 22 height 22
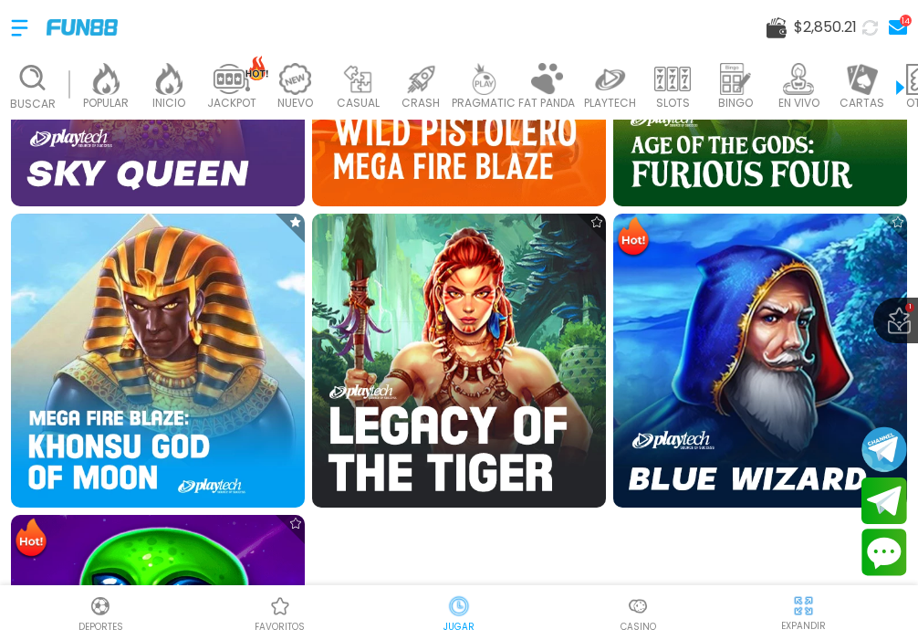
scroll to position [1151, 0]
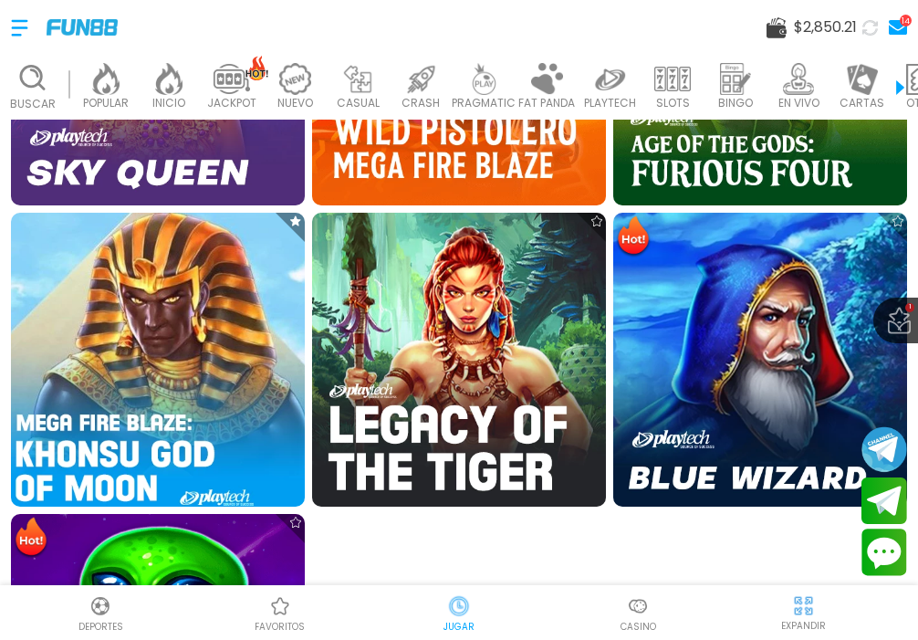
click at [196, 373] on img at bounding box center [157, 359] width 323 height 323
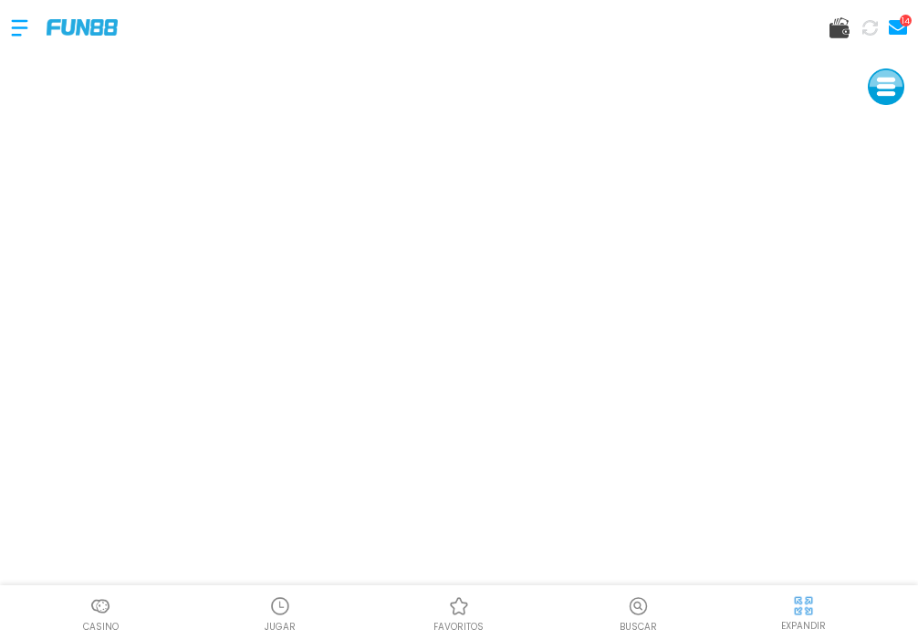
click at [292, 609] on div at bounding box center [279, 605] width 27 height 27
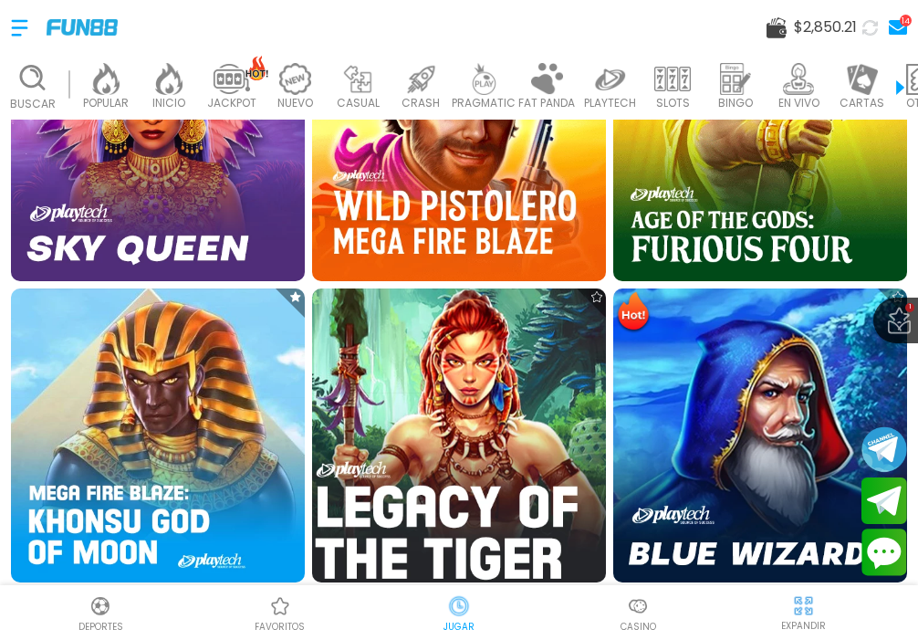
scroll to position [1087, 0]
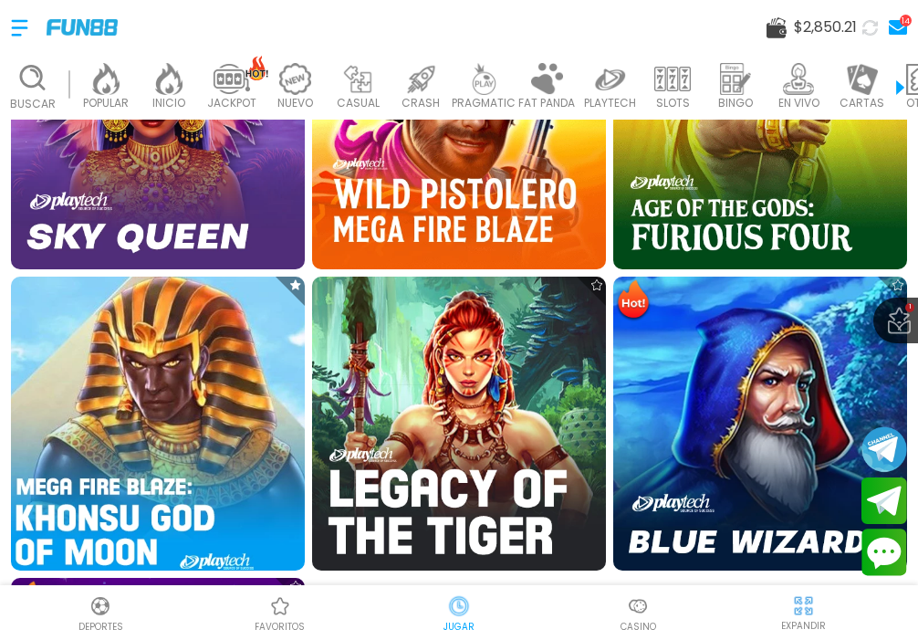
click at [47, 426] on img at bounding box center [157, 423] width 323 height 323
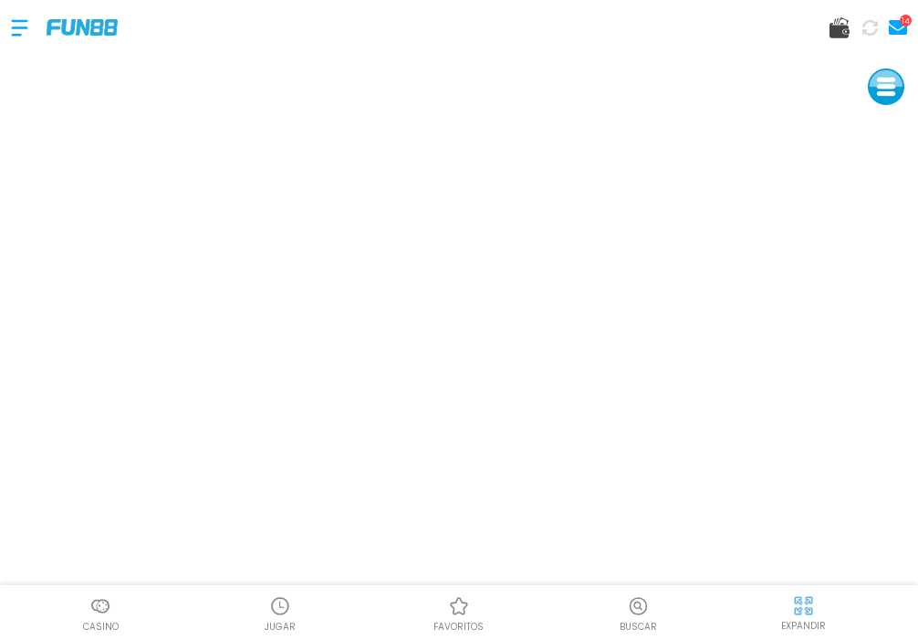
click at [280, 621] on p "JUGAR" at bounding box center [280, 627] width 31 height 14
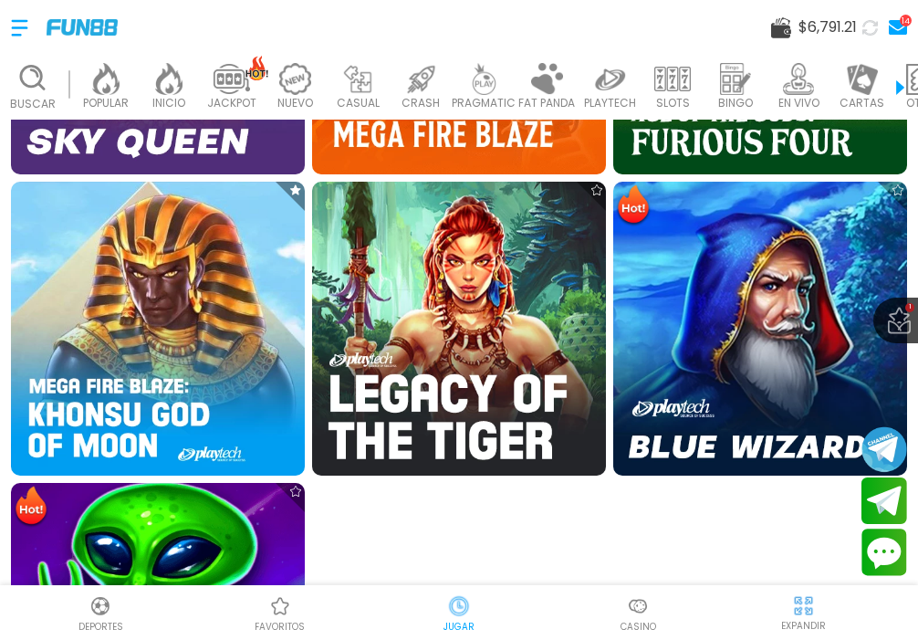
scroll to position [1180, 0]
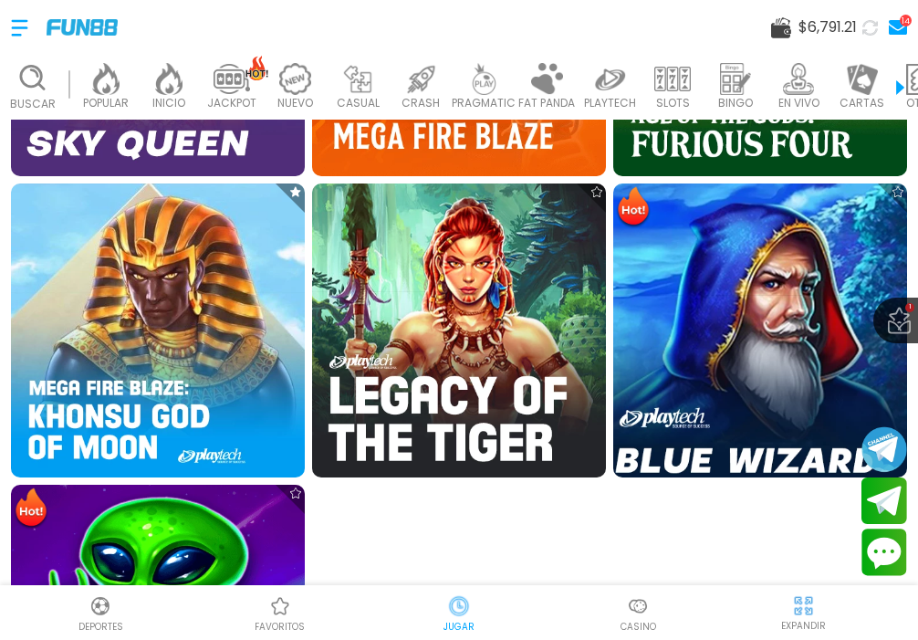
click at [689, 334] on img at bounding box center [760, 330] width 323 height 323
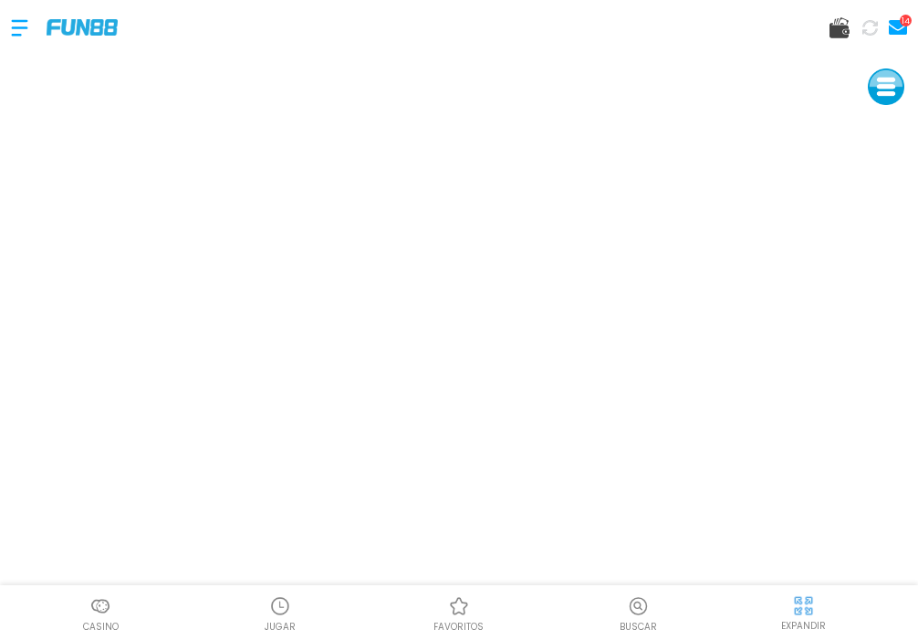
click at [284, 599] on img at bounding box center [280, 606] width 22 height 22
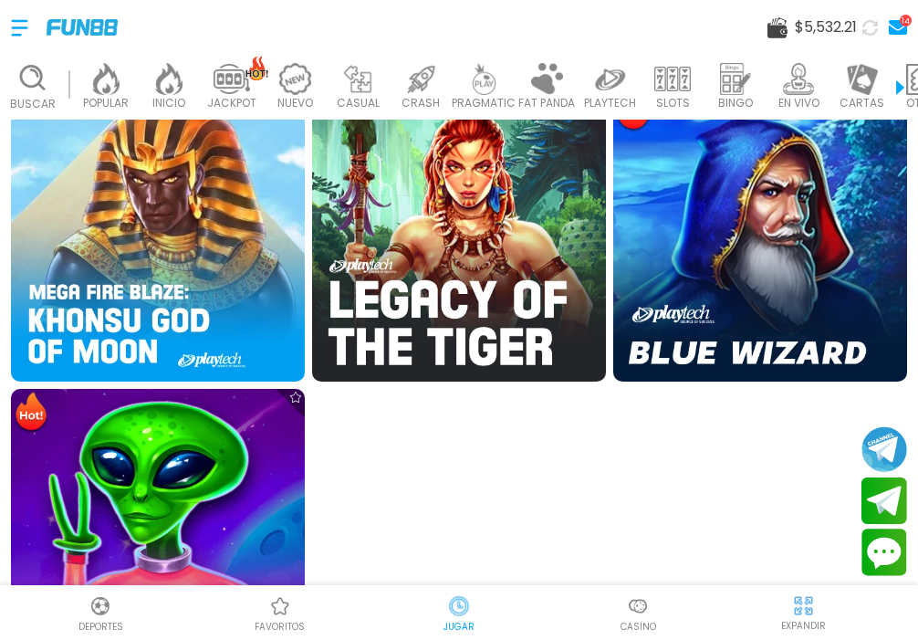
scroll to position [1283, 0]
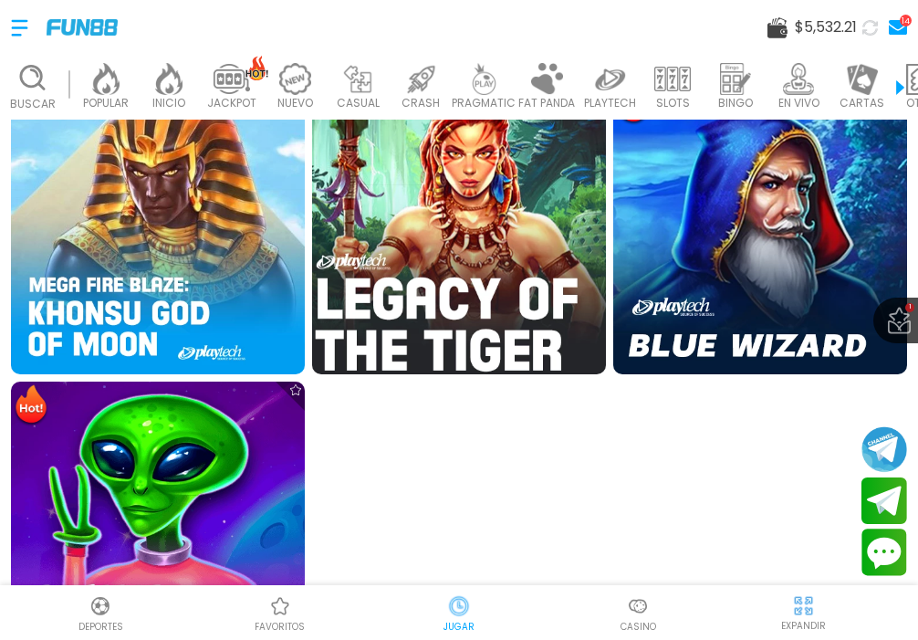
click at [467, 225] on img at bounding box center [458, 227] width 323 height 323
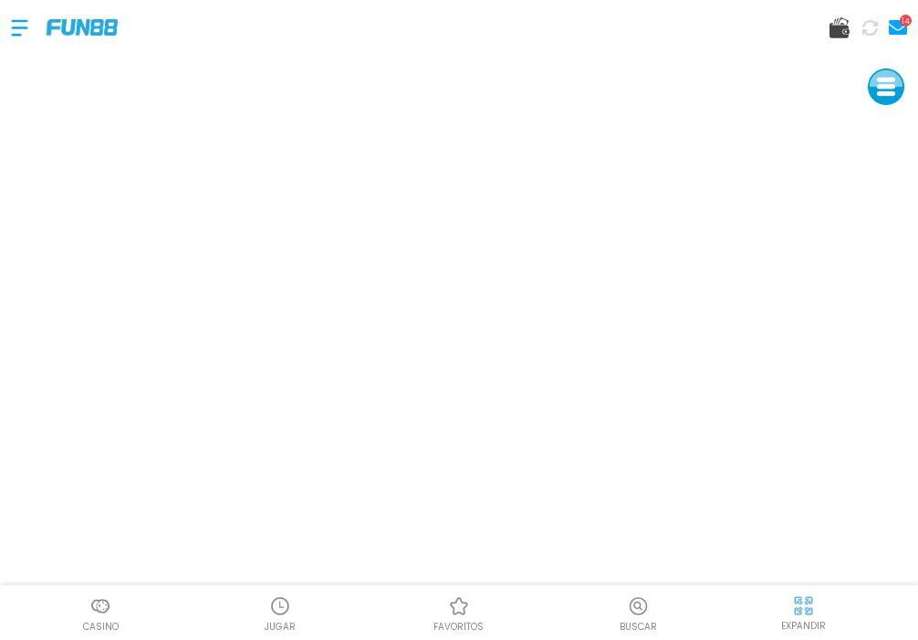
click at [276, 601] on img at bounding box center [280, 606] width 22 height 22
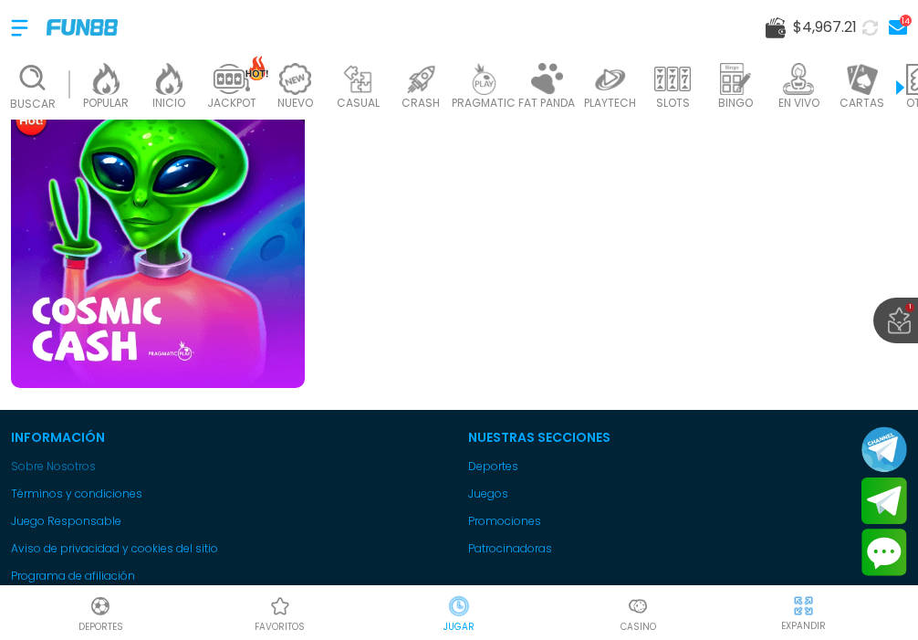
scroll to position [1568, 0]
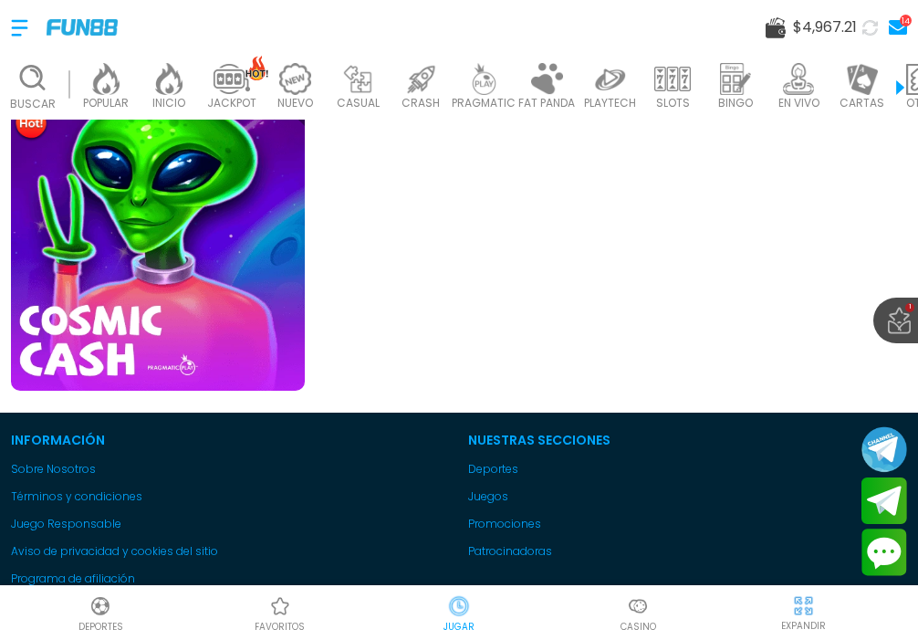
click at [184, 269] on img at bounding box center [157, 243] width 323 height 323
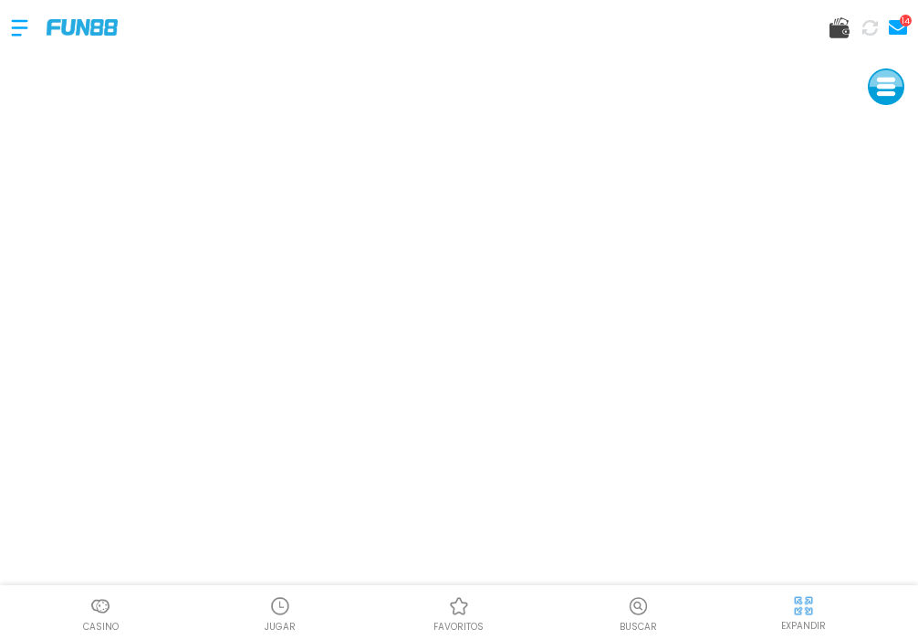
click at [279, 600] on img at bounding box center [280, 606] width 22 height 22
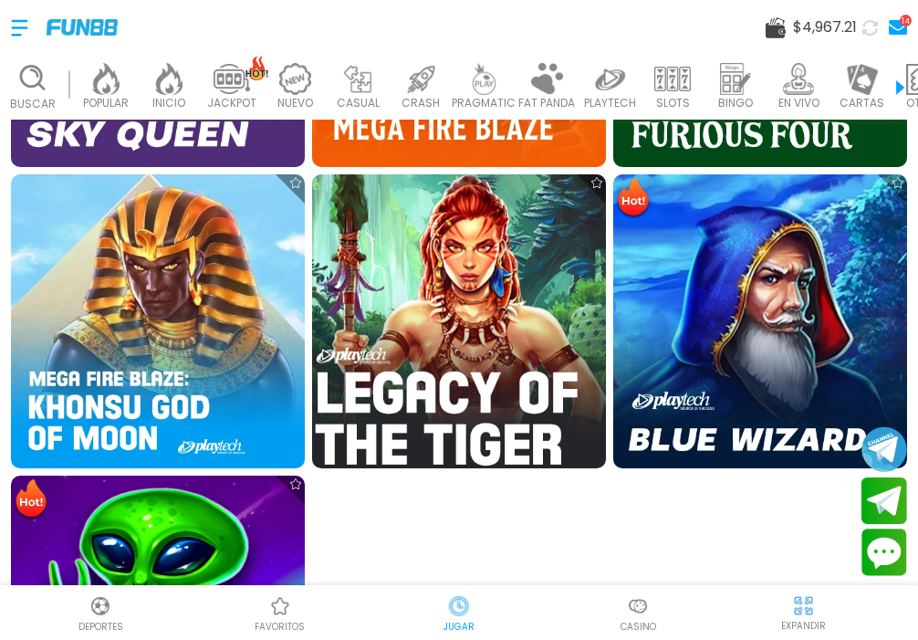
scroll to position [1196, 0]
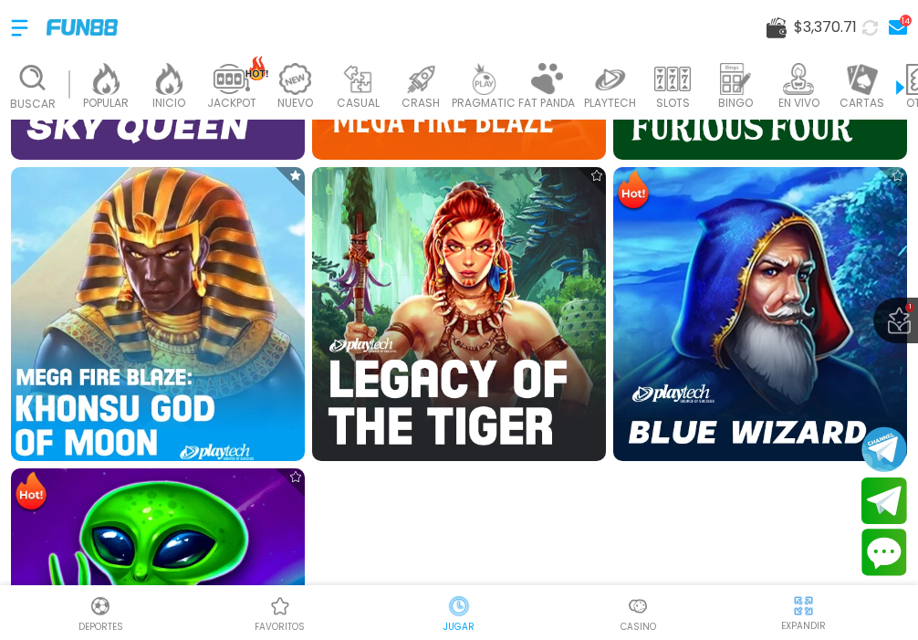
click at [203, 350] on img at bounding box center [157, 313] width 323 height 323
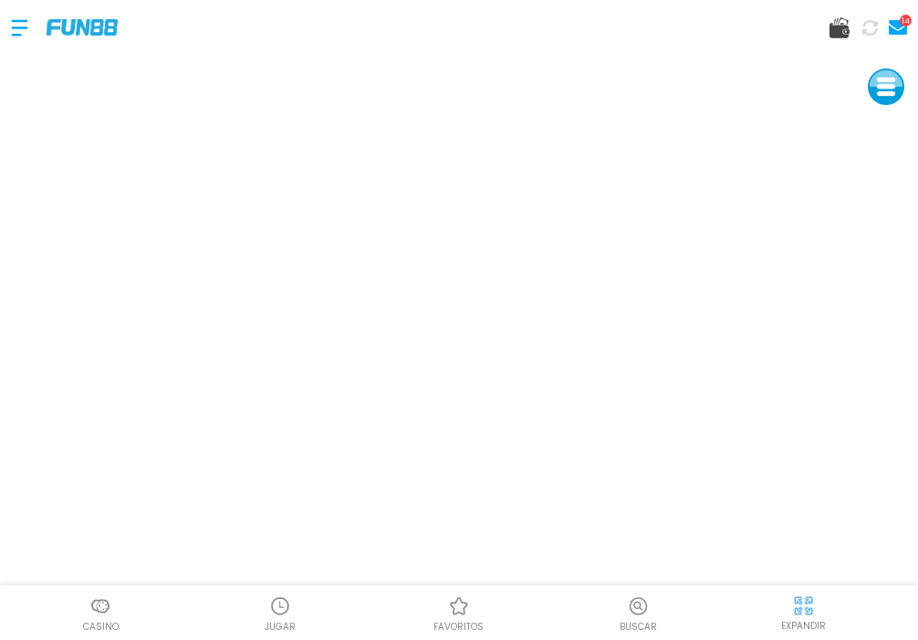
click at [835, 33] on use at bounding box center [840, 27] width 20 height 21
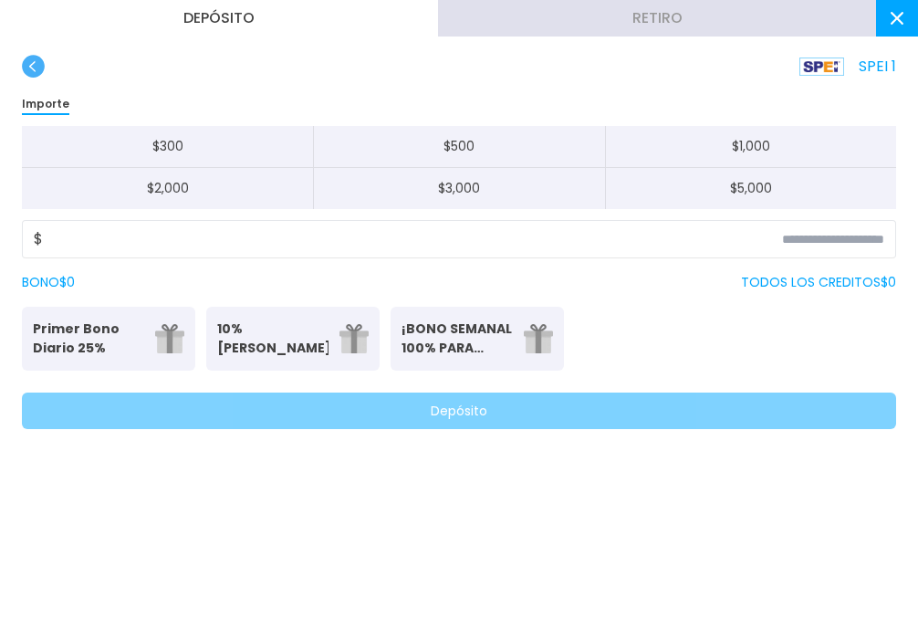
click at [701, 30] on button "Retiro" at bounding box center [657, 18] width 438 height 37
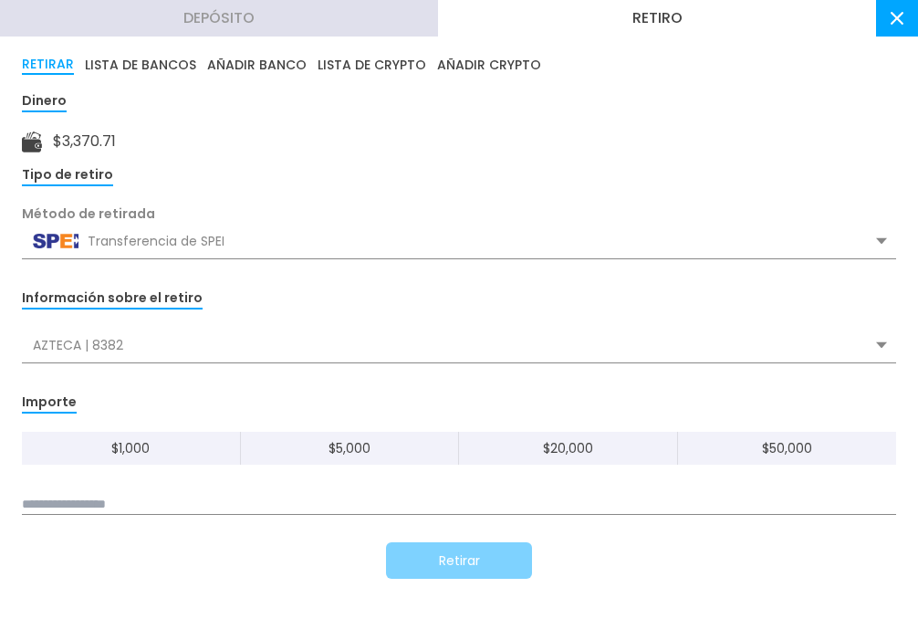
click at [280, 506] on input at bounding box center [459, 505] width 874 height 20
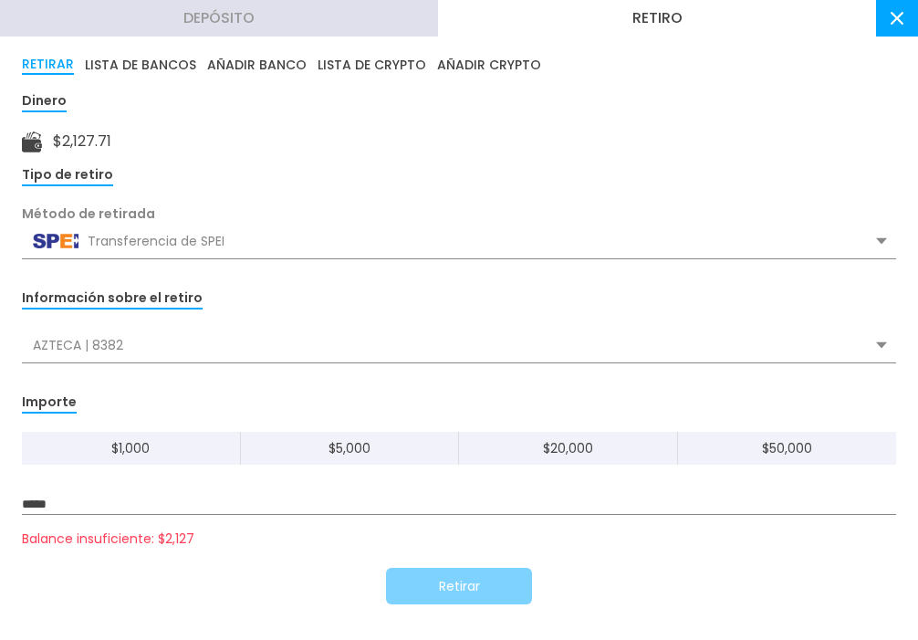
drag, startPoint x: 103, startPoint y: 498, endPoint x: -41, endPoint y: 499, distance: 144.2
click at [0, 499] on html "14 Casino JUGAR favoritos Buscar EXPANDIR Bienvenido , fernandomxmx! Depósito R…" at bounding box center [459, 320] width 918 height 640
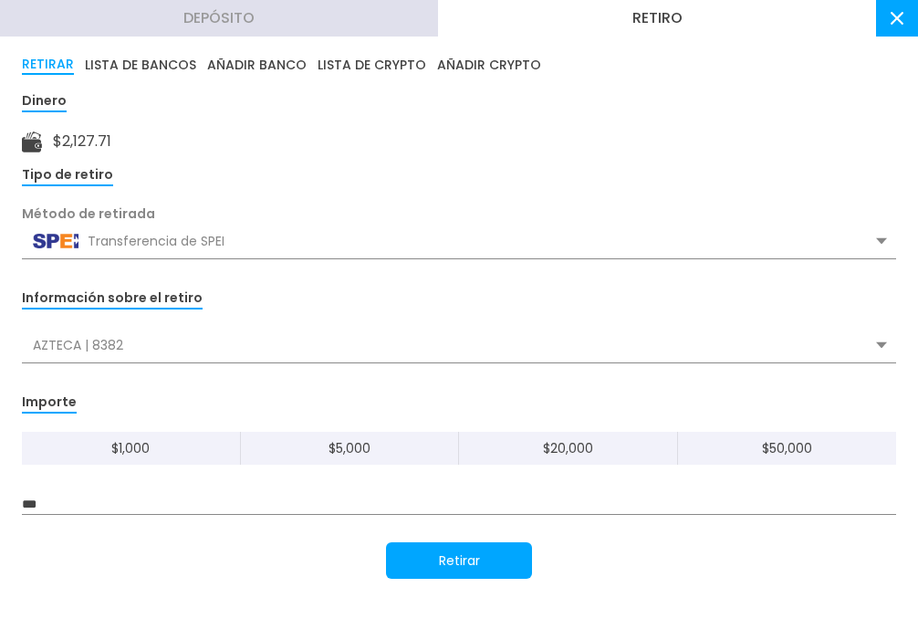
type input "*****"
click at [429, 552] on button "Retirar" at bounding box center [459, 560] width 146 height 37
click at [416, 558] on button "Retirar" at bounding box center [459, 560] width 146 height 37
